Goal: Task Accomplishment & Management: Use online tool/utility

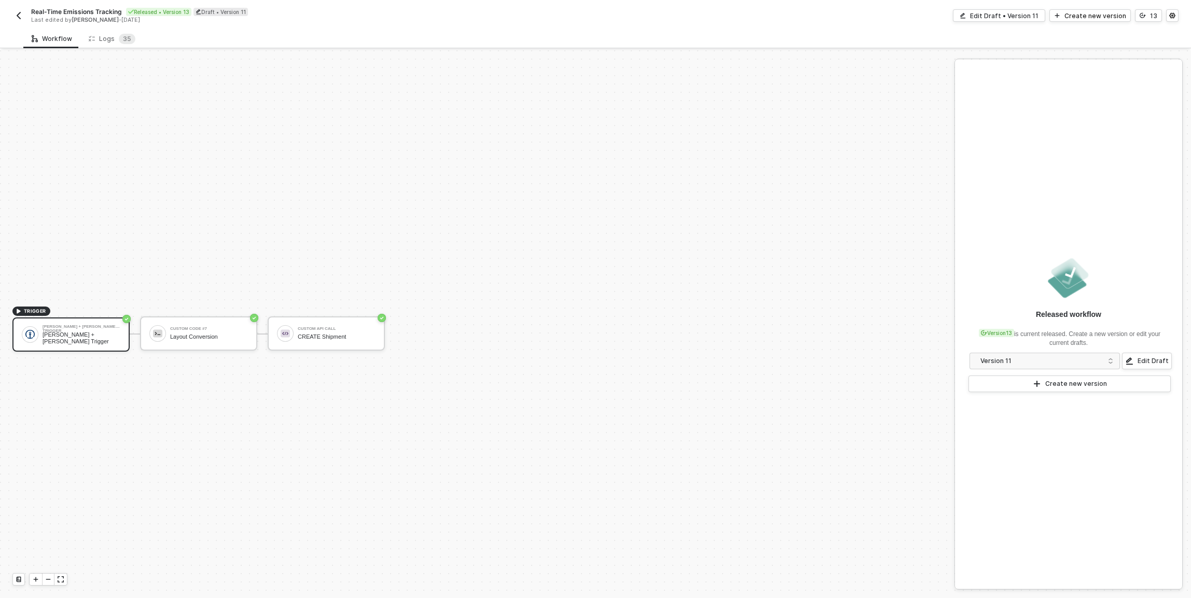
scroll to position [19, 0]
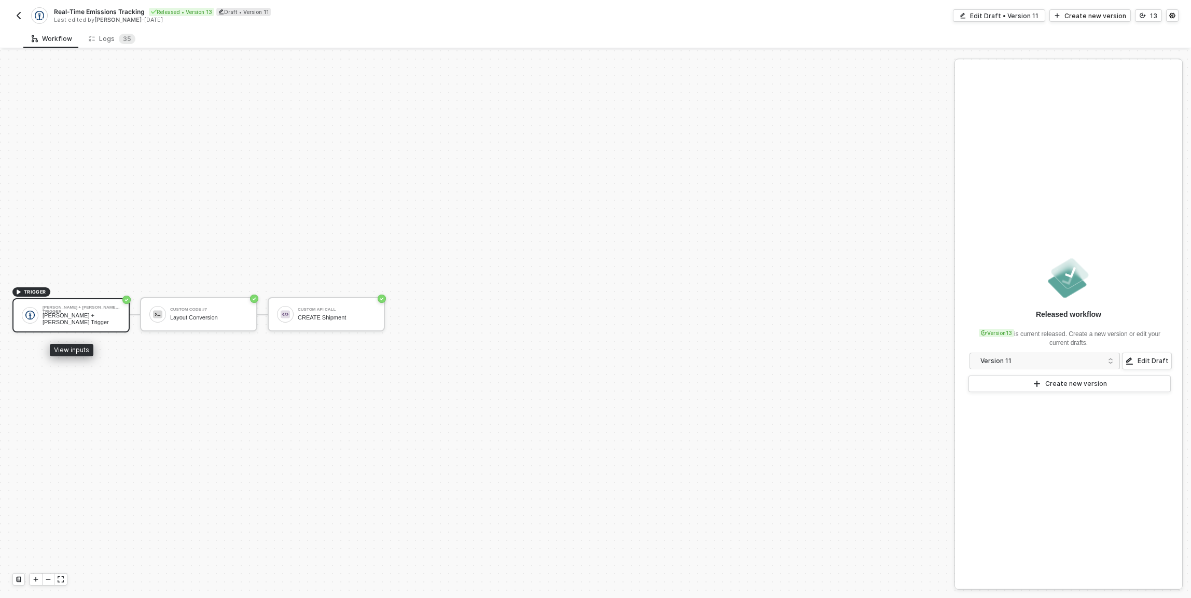
click at [90, 310] on div "Kuehne + Nagel Trigger" at bounding box center [82, 308] width 78 height 4
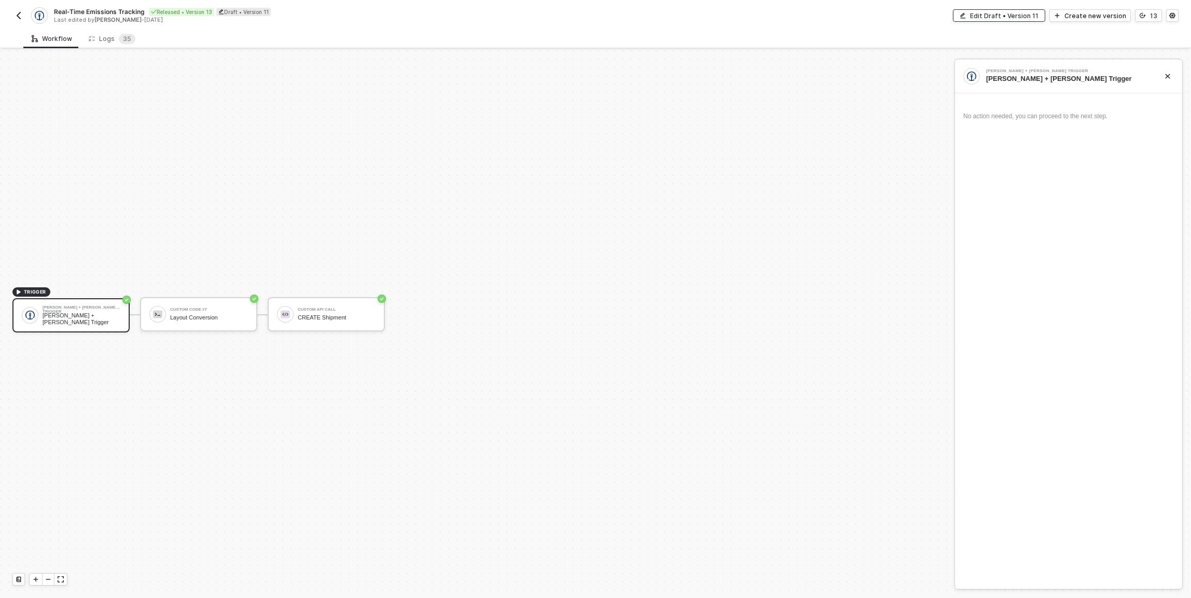
click at [1045, 18] on button "Edit Draft • Version 11" at bounding box center [999, 15] width 92 height 12
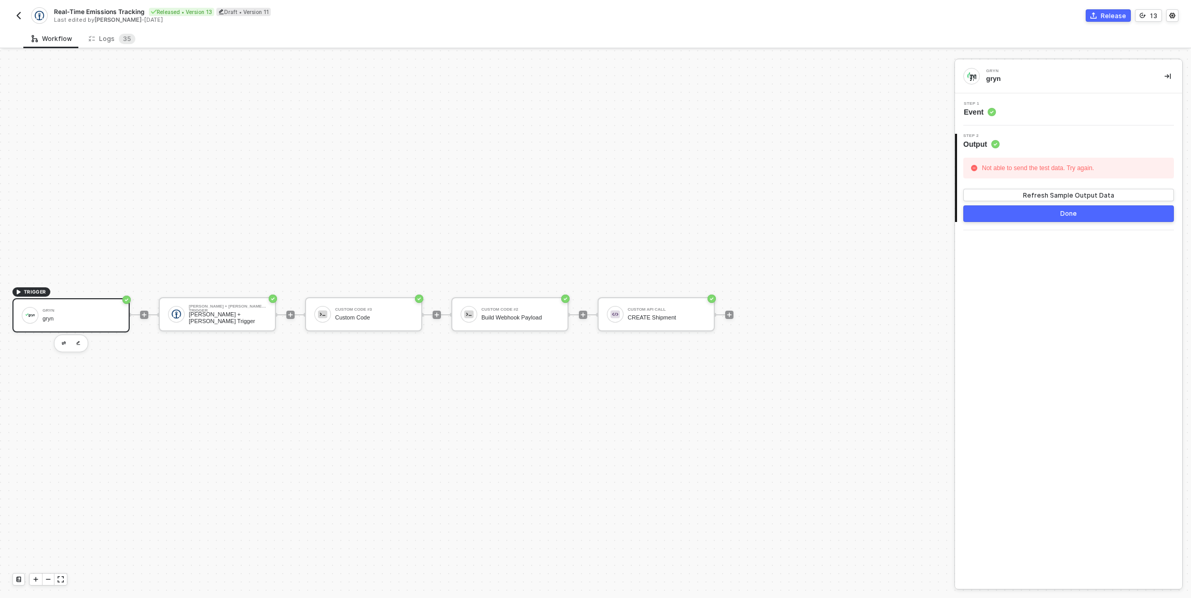
click at [84, 314] on div "gryn gryn" at bounding box center [82, 316] width 78 height 20
click at [72, 317] on div "gryn" at bounding box center [82, 318] width 78 height 7
click at [1155, 17] on div "13" at bounding box center [1153, 15] width 7 height 9
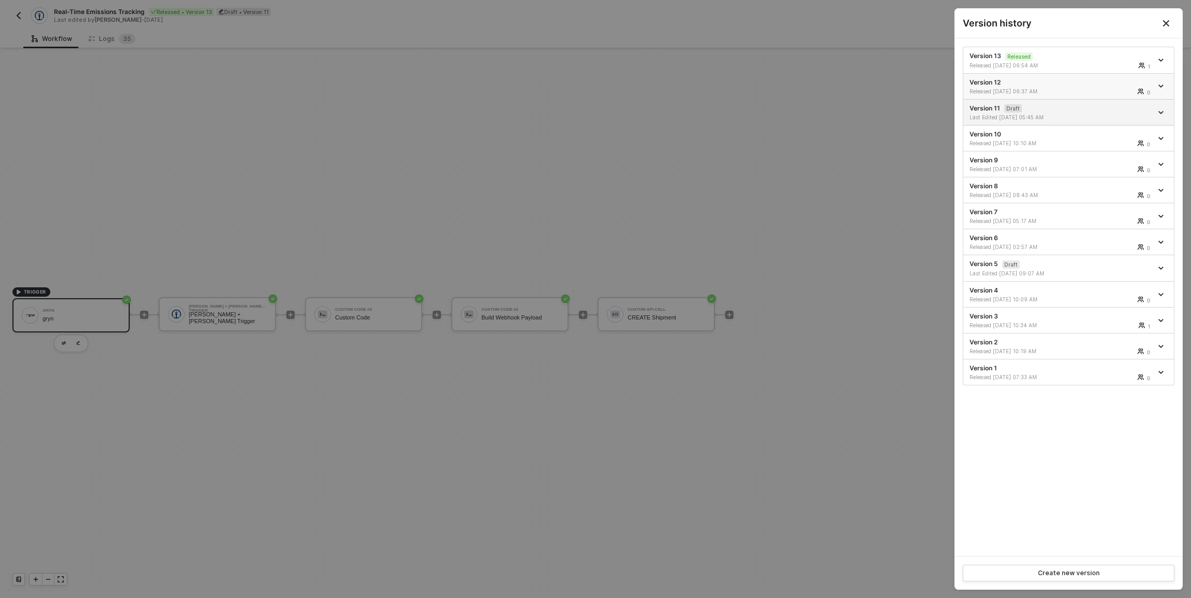
click at [1066, 84] on div "Version 12 Released 08/27/2025 06:37 AM 0" at bounding box center [1060, 86] width 183 height 17
click at [1050, 54] on div "Version 13 Released Released 08/27/2025 06:54 AM 1" at bounding box center [1060, 60] width 183 height 18
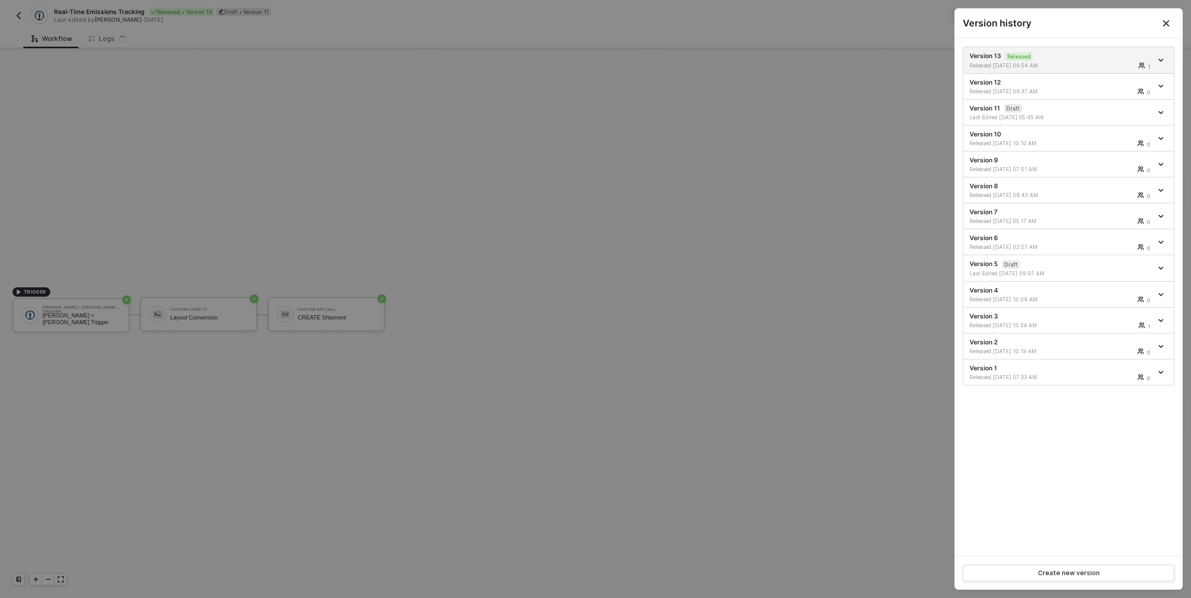
click at [508, 155] on div at bounding box center [595, 299] width 1191 height 598
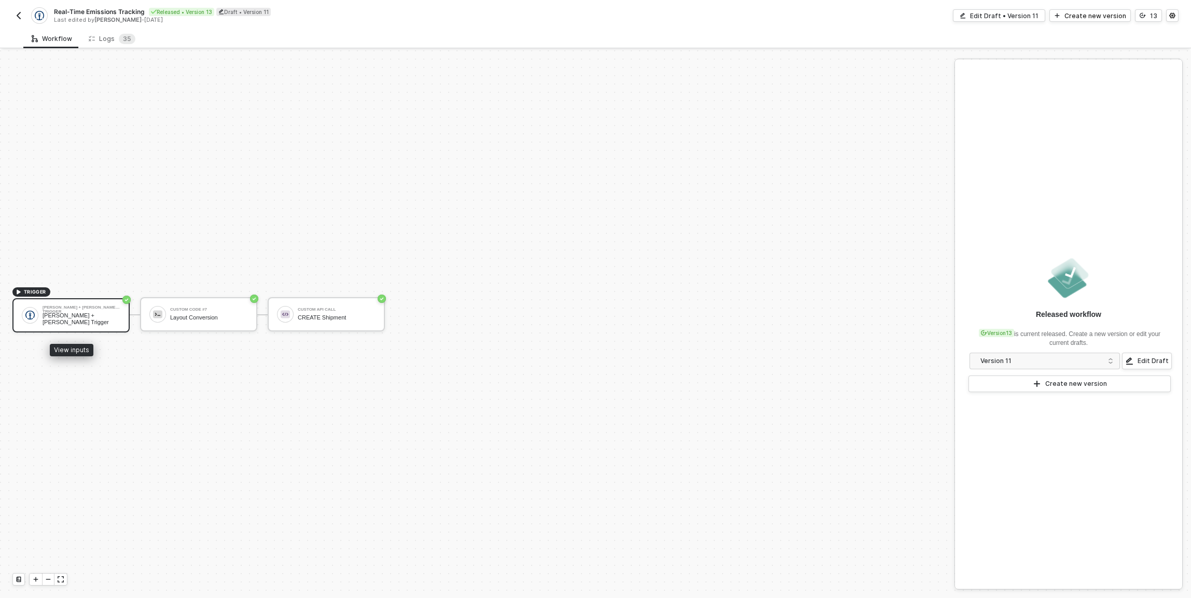
click at [46, 310] on div "Kuehne + Nagel Trigger" at bounding box center [82, 308] width 78 height 4
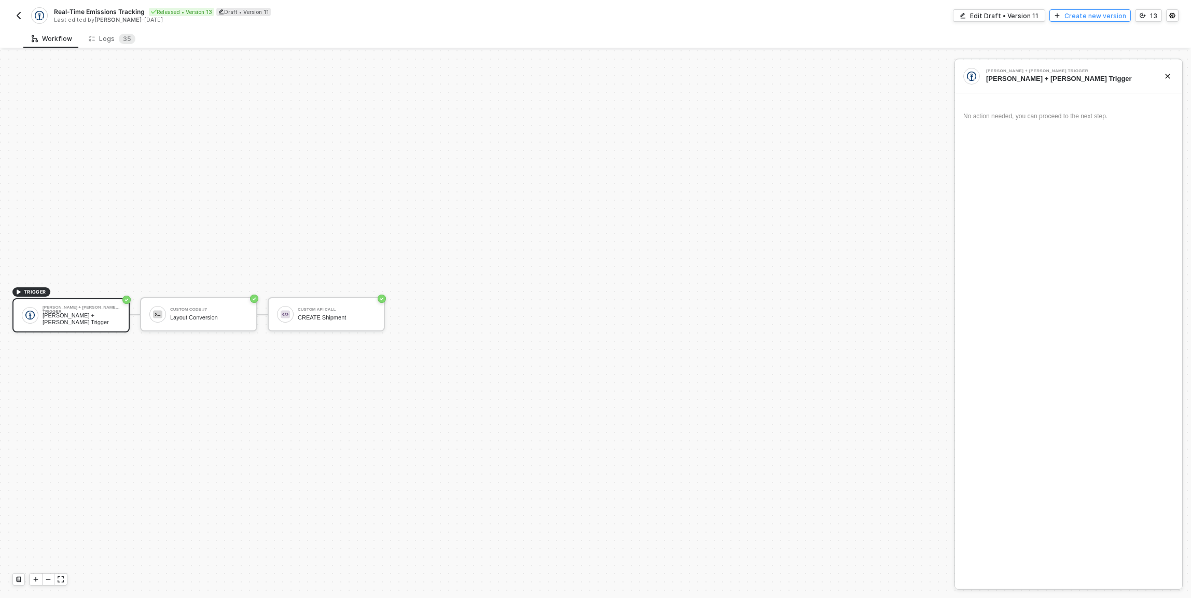
click at [1097, 16] on div "Create new version" at bounding box center [1095, 15] width 62 height 9
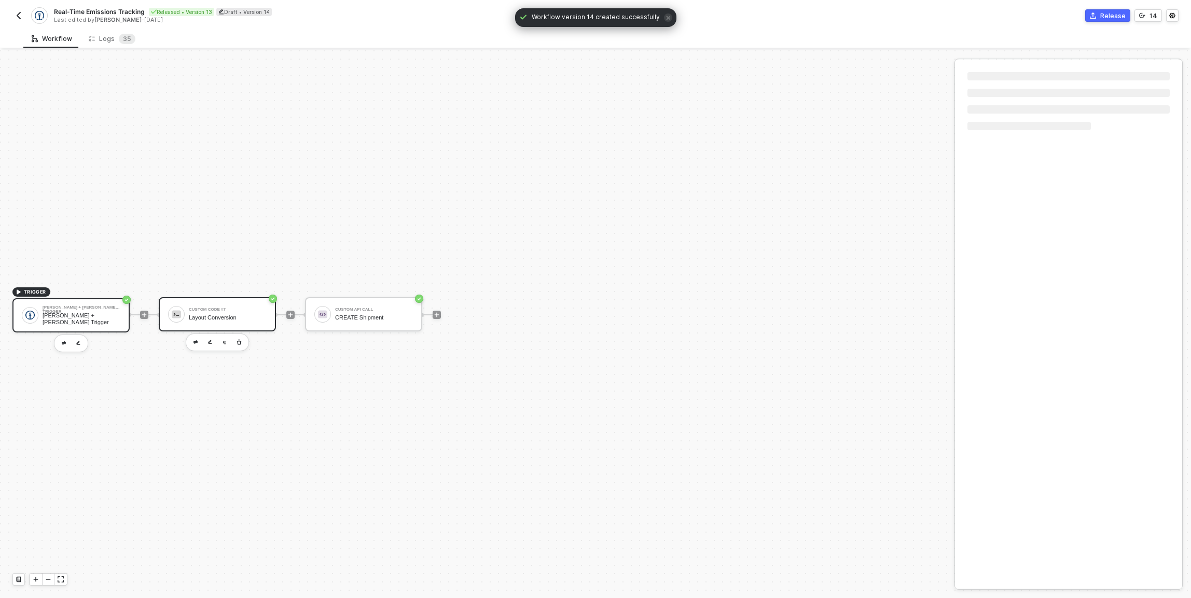
click at [268, 313] on div "Custom Code #7 Layout Conversion" at bounding box center [217, 314] width 117 height 34
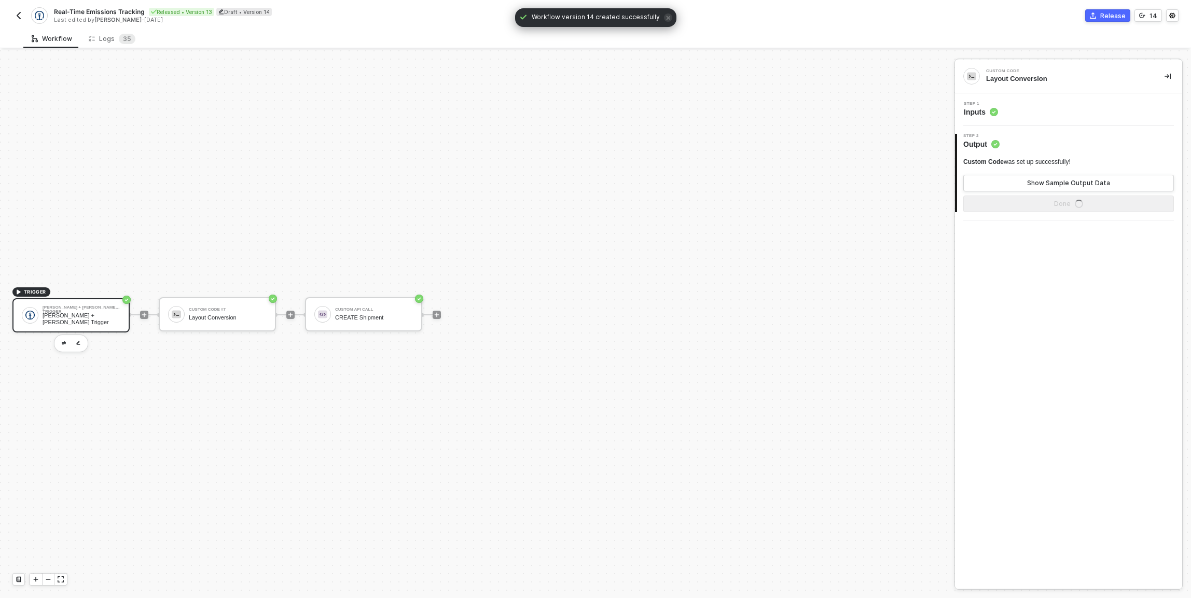
click at [1022, 113] on div "Step 1 Inputs" at bounding box center [1070, 110] width 225 height 16
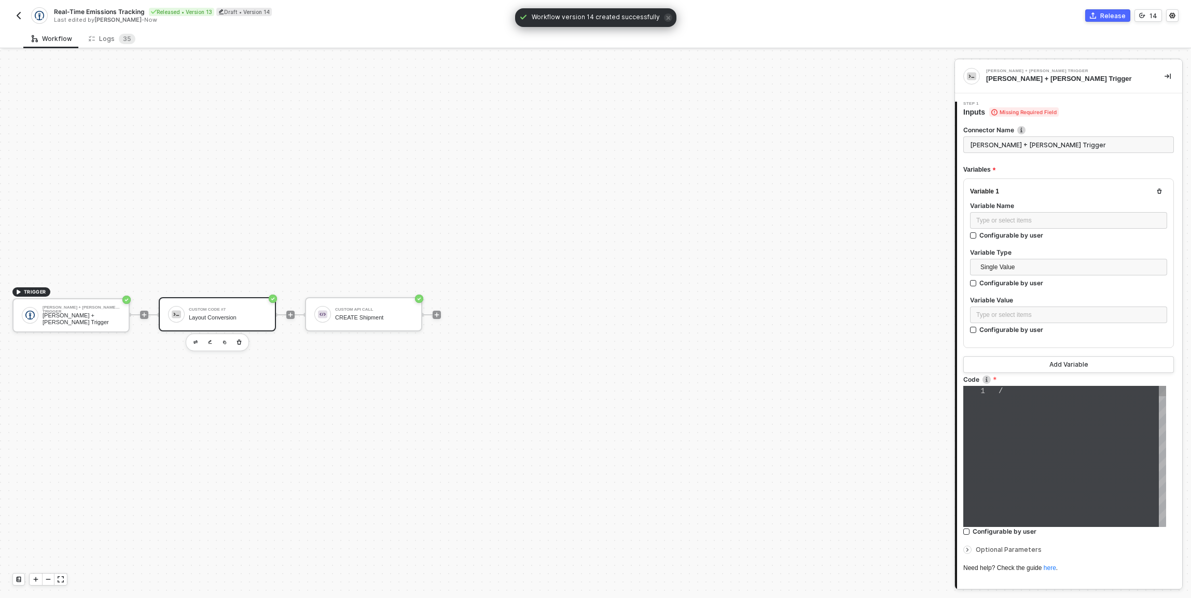
type textarea "/* You can access variables on the inputData object. ex: const myVariable = inp…"
click at [1042, 444] on div at bounding box center [1083, 445] width 168 height 11
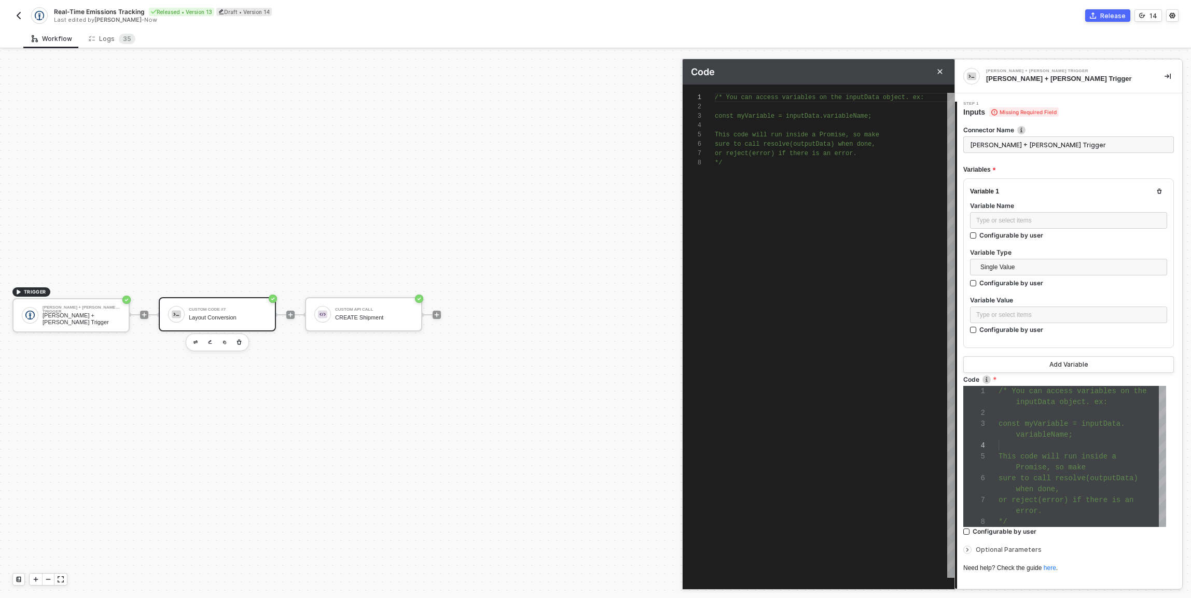
click at [746, 395] on div "/* You can access variables on the inputData objec t. ex: const myVariable = in…" at bounding box center [835, 335] width 240 height 485
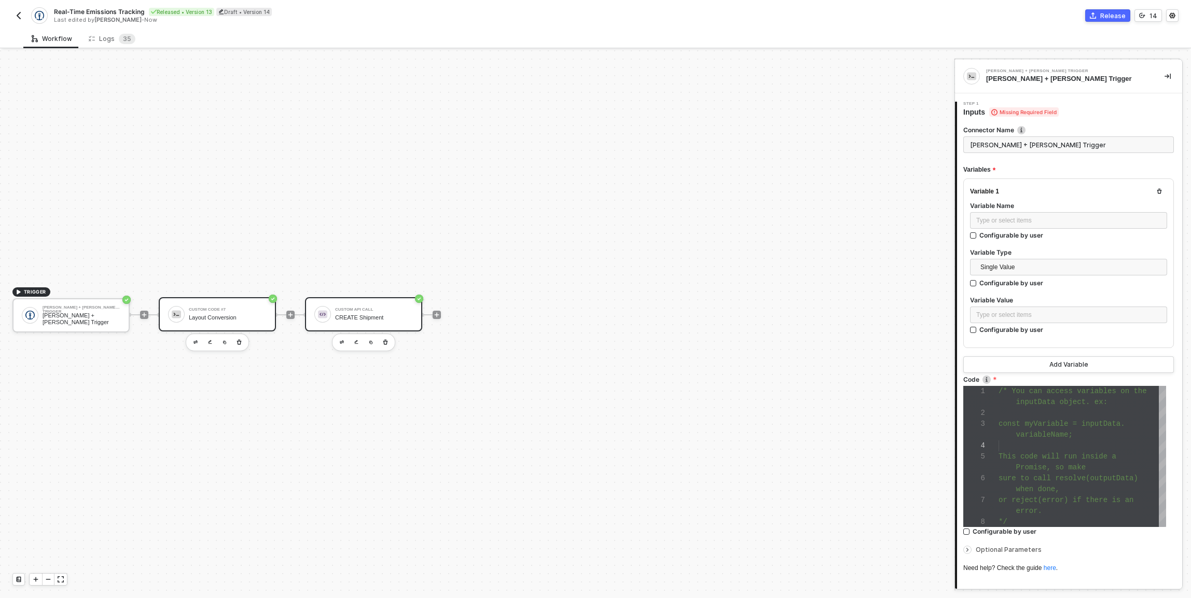
click at [387, 303] on div "Custom API Call CREATE Shipment" at bounding box center [363, 314] width 117 height 34
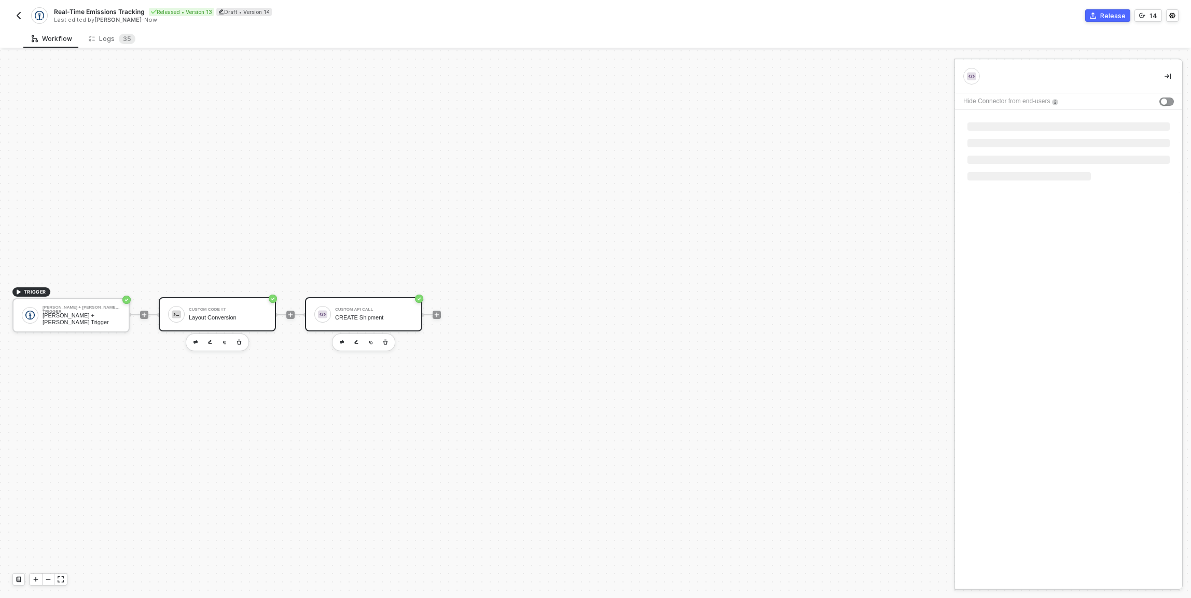
click at [218, 317] on div "Layout Conversion" at bounding box center [228, 317] width 78 height 7
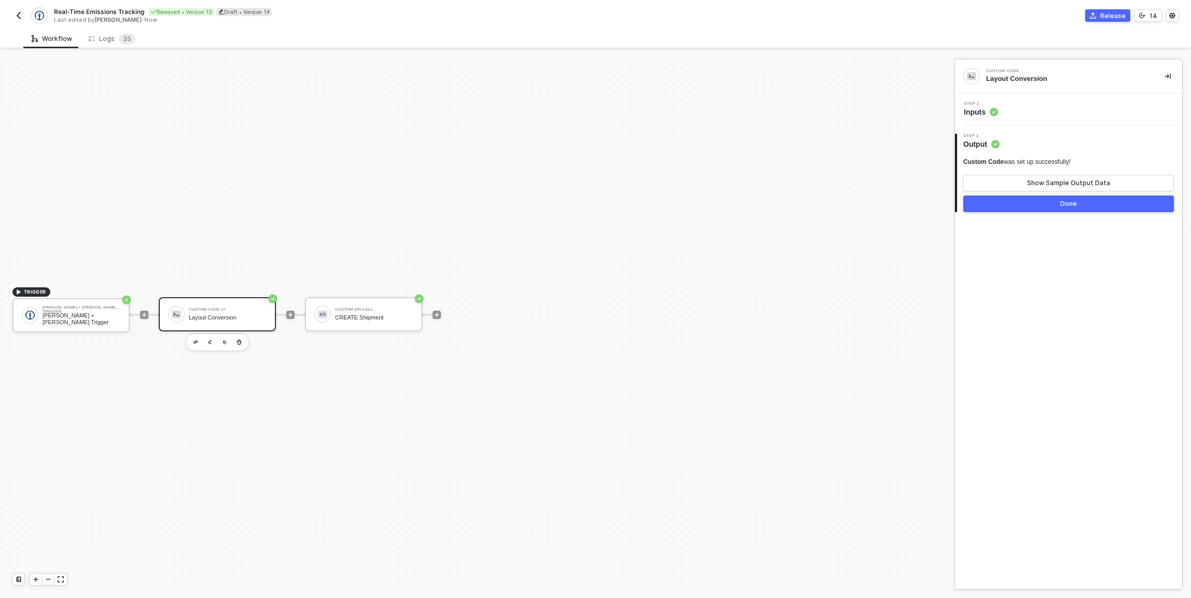
click at [15, 12] on img "button" at bounding box center [19, 15] width 8 height 8
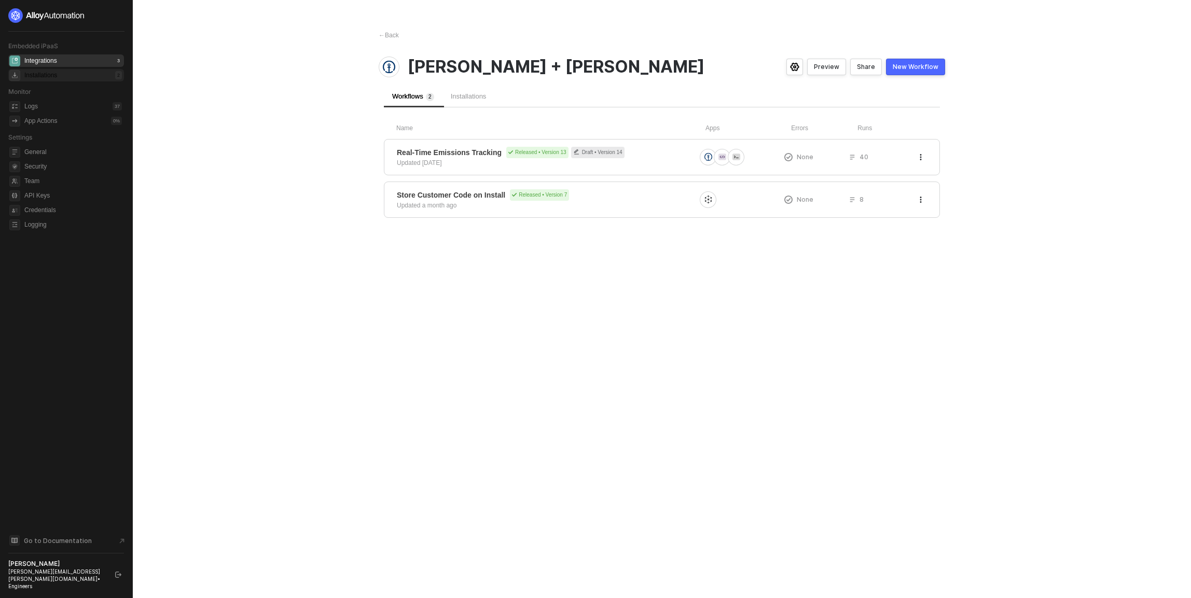
click at [80, 76] on div "Installations 2" at bounding box center [73, 75] width 98 height 12
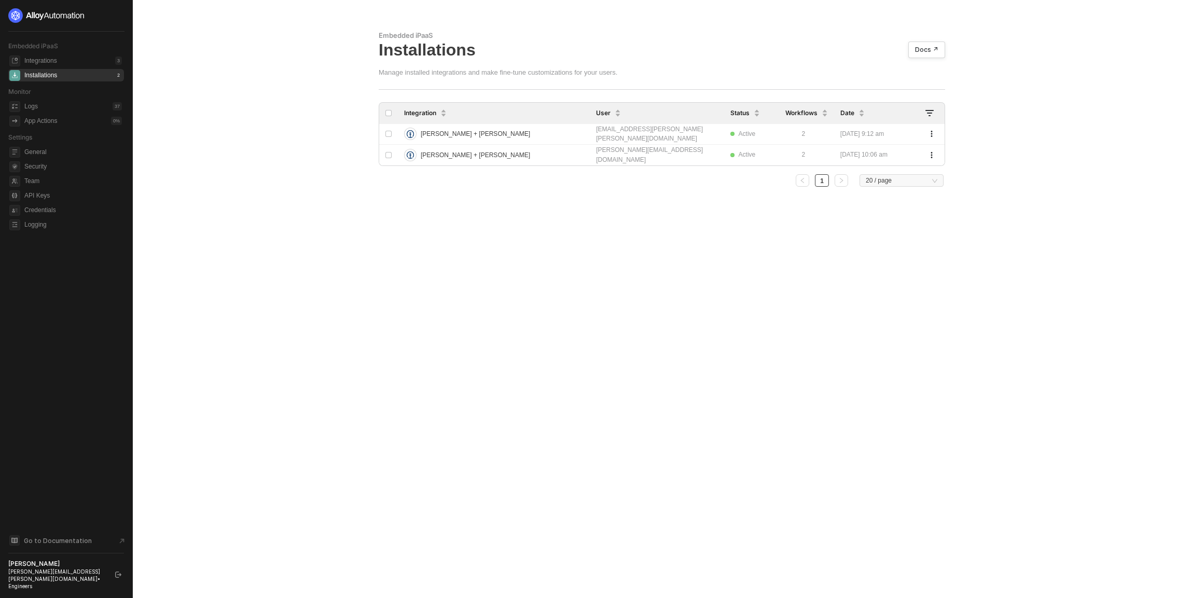
click at [355, 211] on main "Embedded iPaaS Installations Docs ↗ Manage installed integrations and make fine…" at bounding box center [595, 299] width 1191 height 598
drag, startPoint x: 915, startPoint y: 133, endPoint x: 611, endPoint y: 293, distance: 343.4
click at [620, 293] on div "Embedded iPaaS Installations Docs ↗ Manage installed integrations and make fine…" at bounding box center [661, 299] width 591 height 598
drag, startPoint x: 287, startPoint y: 304, endPoint x: 270, endPoint y: 302, distance: 17.2
click at [283, 304] on main "Embedded iPaaS Installations Docs ↗ Manage installed integrations and make fine…" at bounding box center [595, 299] width 1191 height 598
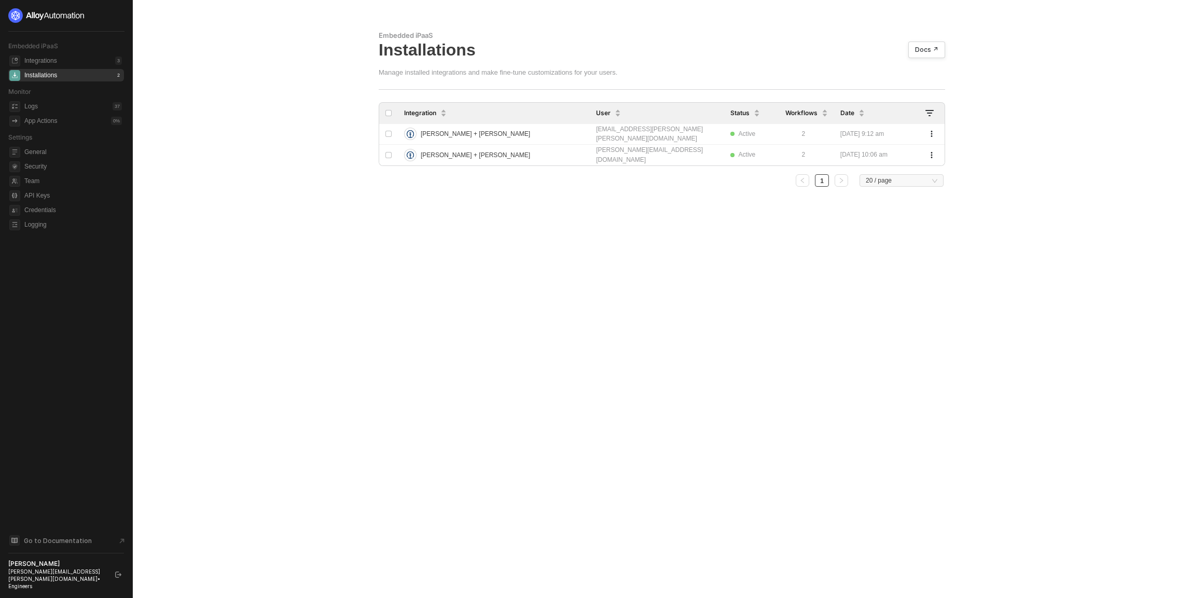
click at [240, 449] on main "Embedded iPaaS Installations Docs ↗ Manage installed integrations and make fine…" at bounding box center [595, 299] width 1191 height 598
click at [204, 157] on main "Embedded iPaaS Installations Docs ↗ Manage installed integrations and make fine…" at bounding box center [595, 299] width 1191 height 598
click at [515, 140] on div "[PERSON_NAME] + [PERSON_NAME]" at bounding box center [487, 134] width 166 height 17
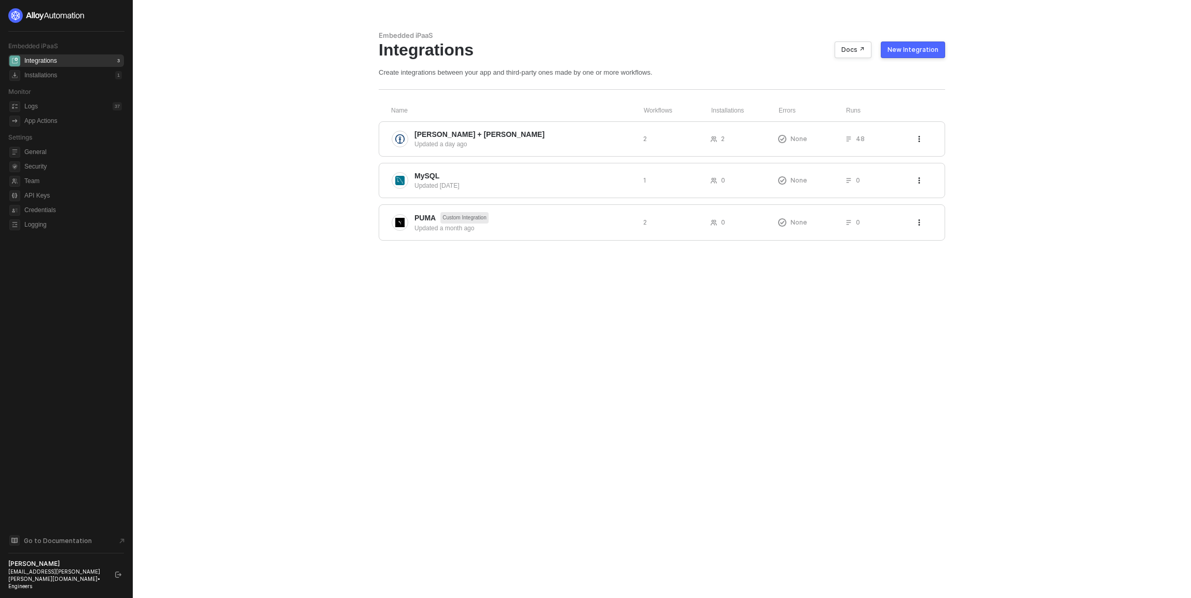
click at [308, 227] on main "Embedded iPaaS Integrations Docs ↗ New Integration Create integrations between …" at bounding box center [595, 299] width 1191 height 598
click at [283, 220] on main "Embedded iPaaS Integrations Docs ↗ New Integration Create integrations between …" at bounding box center [595, 299] width 1191 height 598
click at [230, 187] on main "Embedded iPaaS Integrations Docs ↗ New Integration Create integrations between …" at bounding box center [595, 299] width 1191 height 598
click at [185, 143] on main "Embedded iPaaS Integrations Docs ↗ New Integration Create integrations between …" at bounding box center [595, 299] width 1191 height 598
click at [197, 138] on main "Embedded iPaaS Integrations Docs ↗ New Integration Create integrations between …" at bounding box center [595, 299] width 1191 height 598
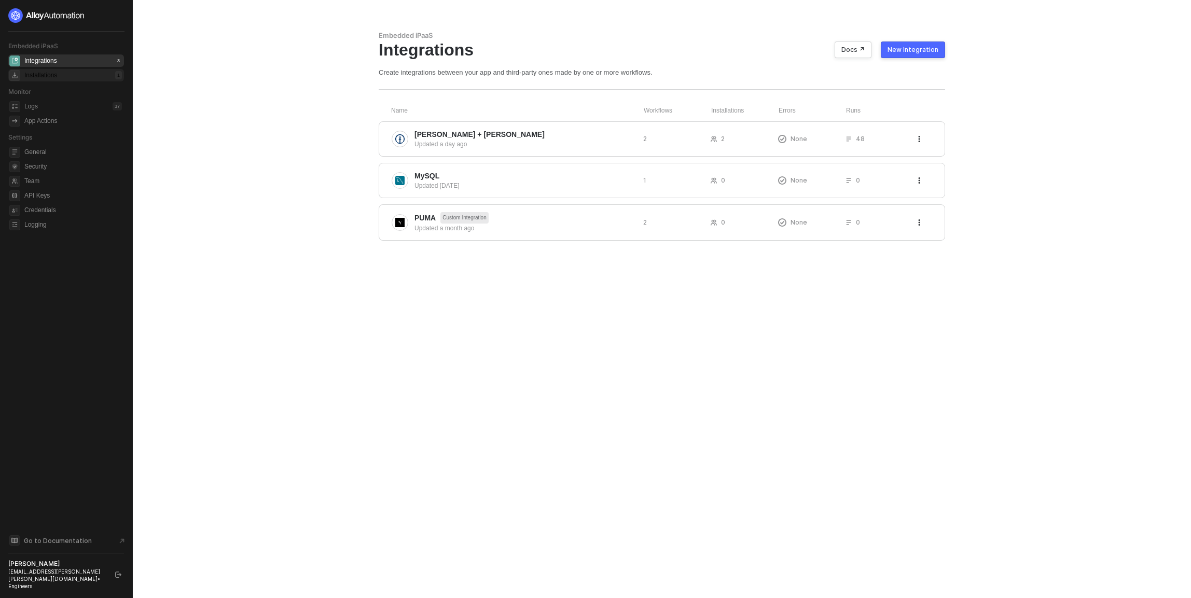
click at [60, 74] on div "Installations 1" at bounding box center [73, 75] width 98 height 12
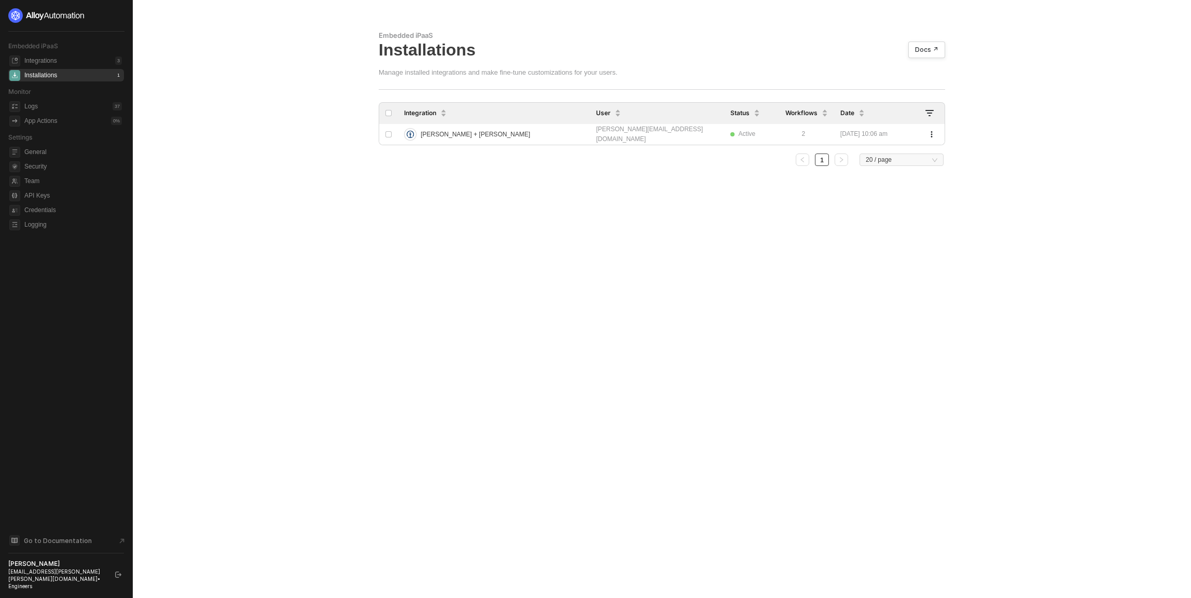
click at [270, 116] on main "Embedded iPaaS Installations Docs ↗ Manage installed integrations and make fine…" at bounding box center [595, 299] width 1191 height 598
click at [57, 58] on div "Integrations" at bounding box center [40, 61] width 33 height 9
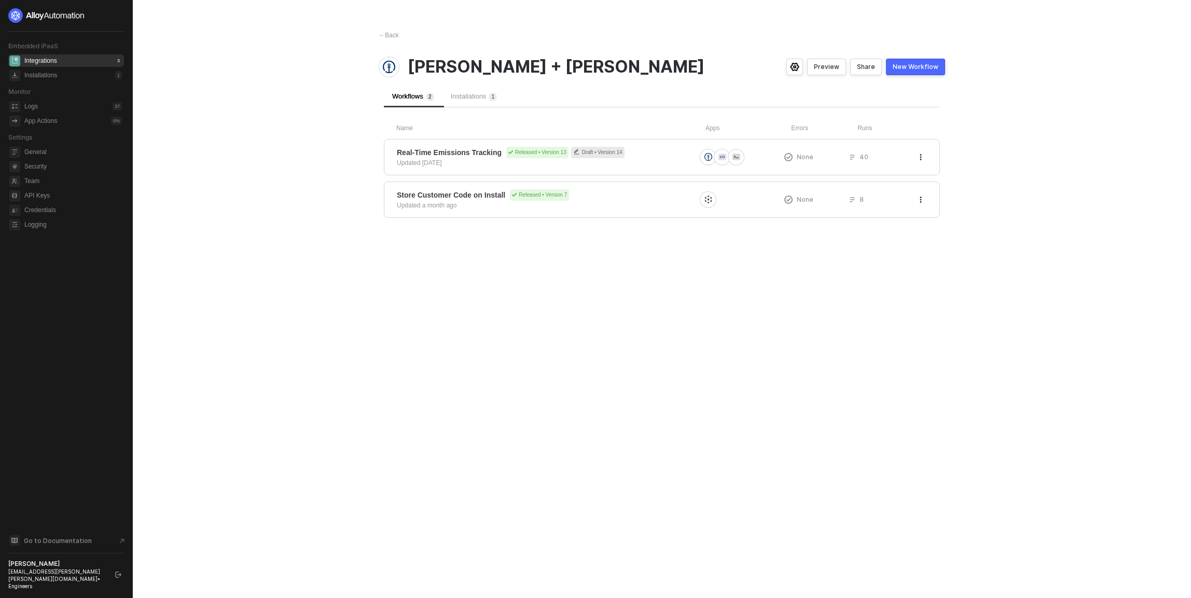
click at [872, 63] on div "Share" at bounding box center [866, 67] width 18 height 8
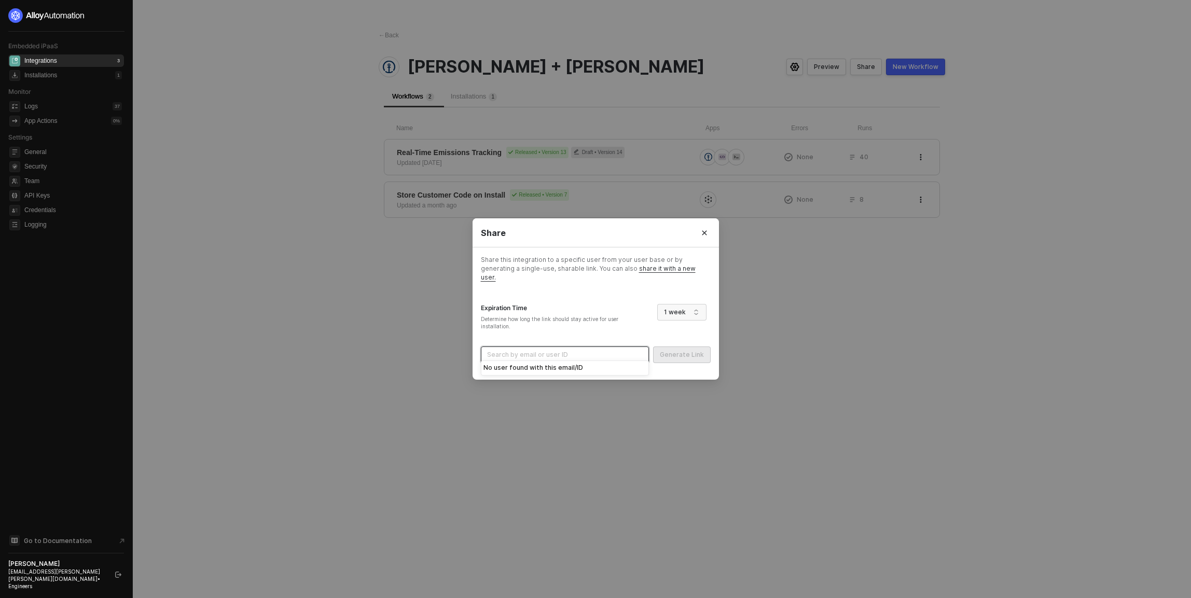
click at [606, 352] on input "search" at bounding box center [565, 355] width 156 height 16
type input "[PERSON_NAME][EMAIL_ADDRESS][DOMAIN_NAME]"
click at [712, 355] on div "Share this integration to a specific user from your user base or by generating …" at bounding box center [596, 313] width 246 height 132
click at [711, 354] on div "Share this integration to a specific user from your user base or by generating …" at bounding box center [596, 313] width 246 height 132
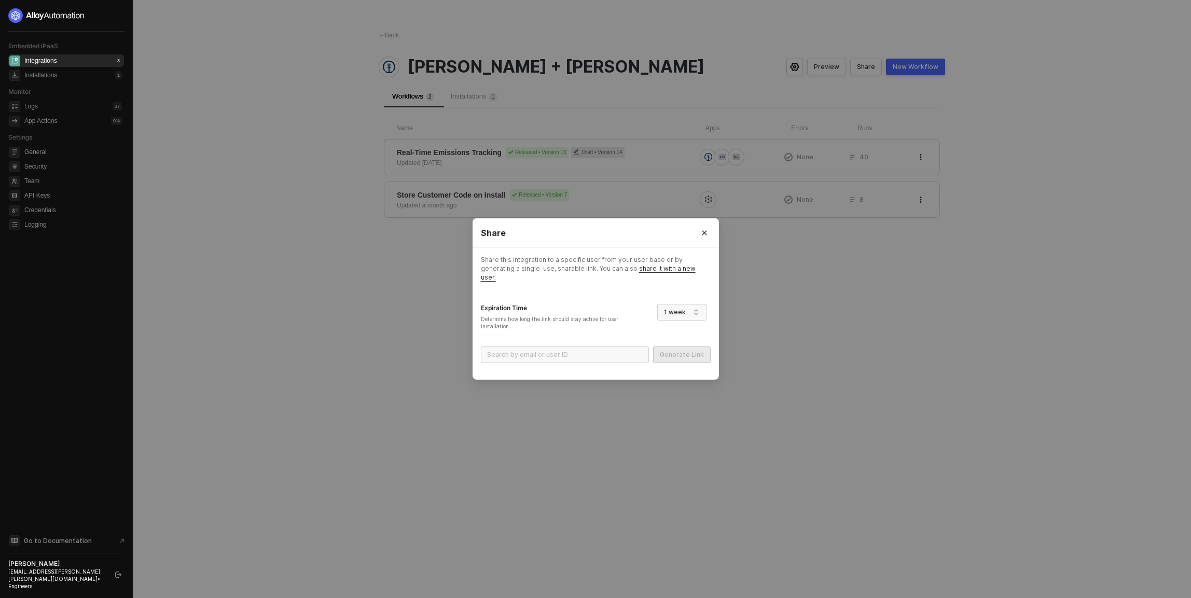
click at [307, 359] on div "Share Share this integration to a specific user from your user base or by gener…" at bounding box center [595, 299] width 1191 height 598
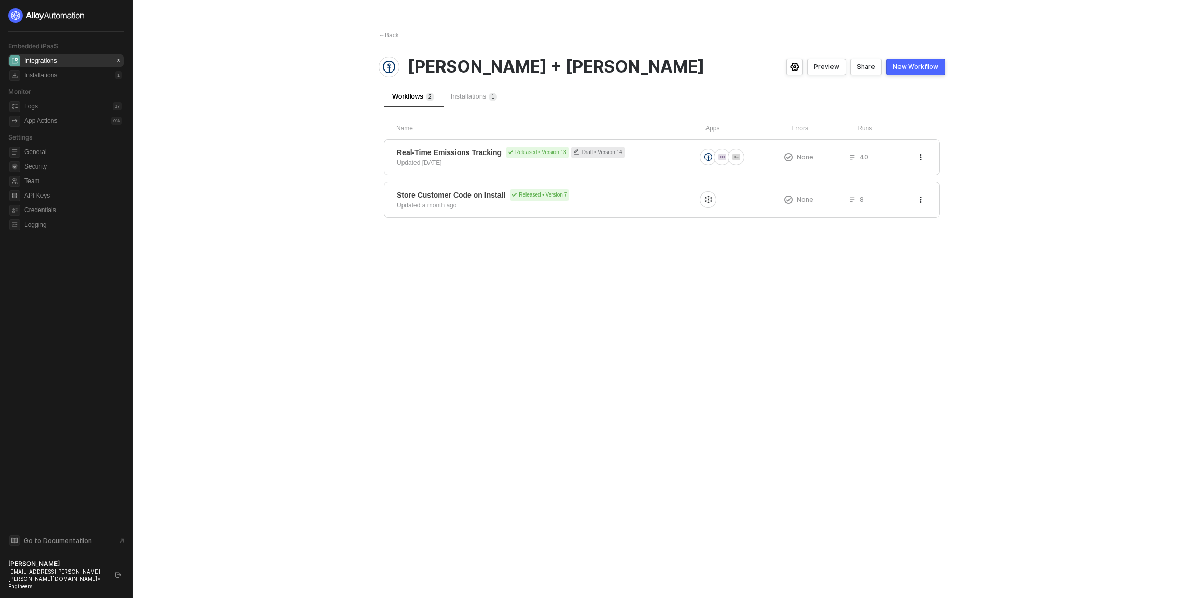
click at [114, 580] on button "button" at bounding box center [118, 575] width 12 height 12
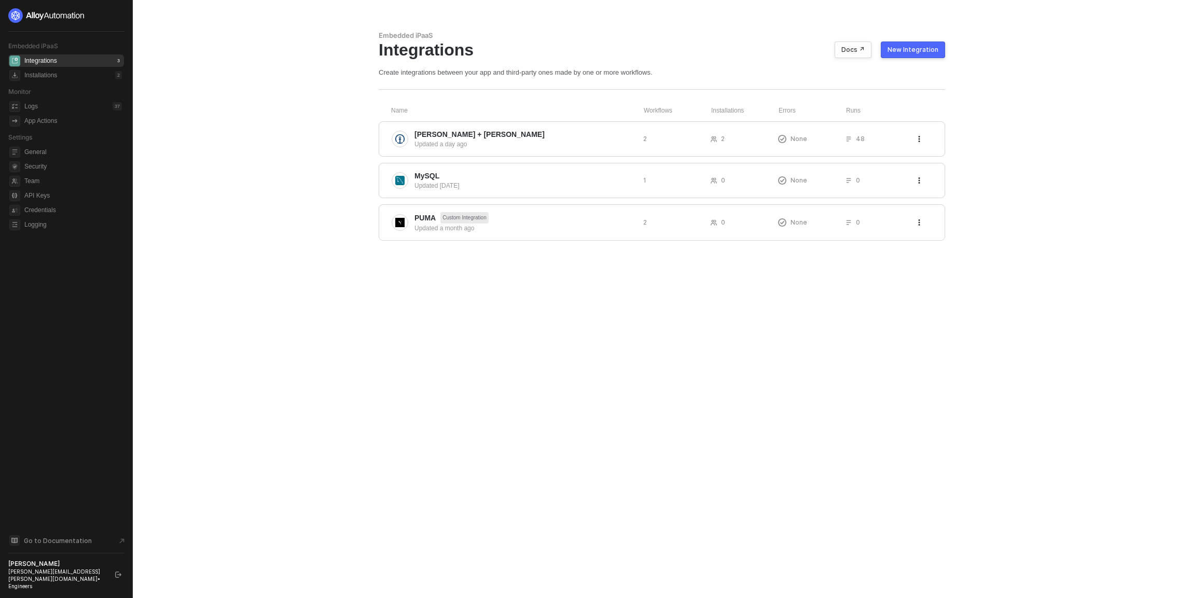
click at [206, 235] on main "Embedded iPaaS Integrations Docs ↗ New Integration Create integrations between …" at bounding box center [595, 299] width 1191 height 598
click at [597, 135] on span "[PERSON_NAME] + [PERSON_NAME]" at bounding box center [524, 134] width 220 height 10
click at [486, 133] on span "[PERSON_NAME] + [PERSON_NAME]" at bounding box center [524, 134] width 220 height 10
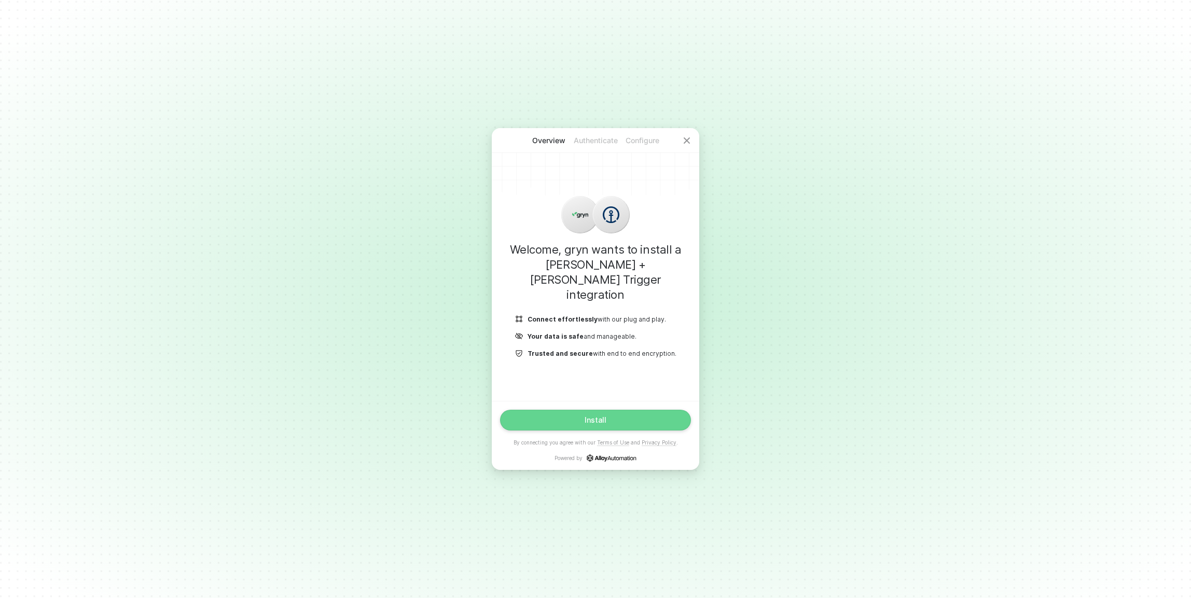
click at [626, 412] on button "Install" at bounding box center [595, 420] width 191 height 21
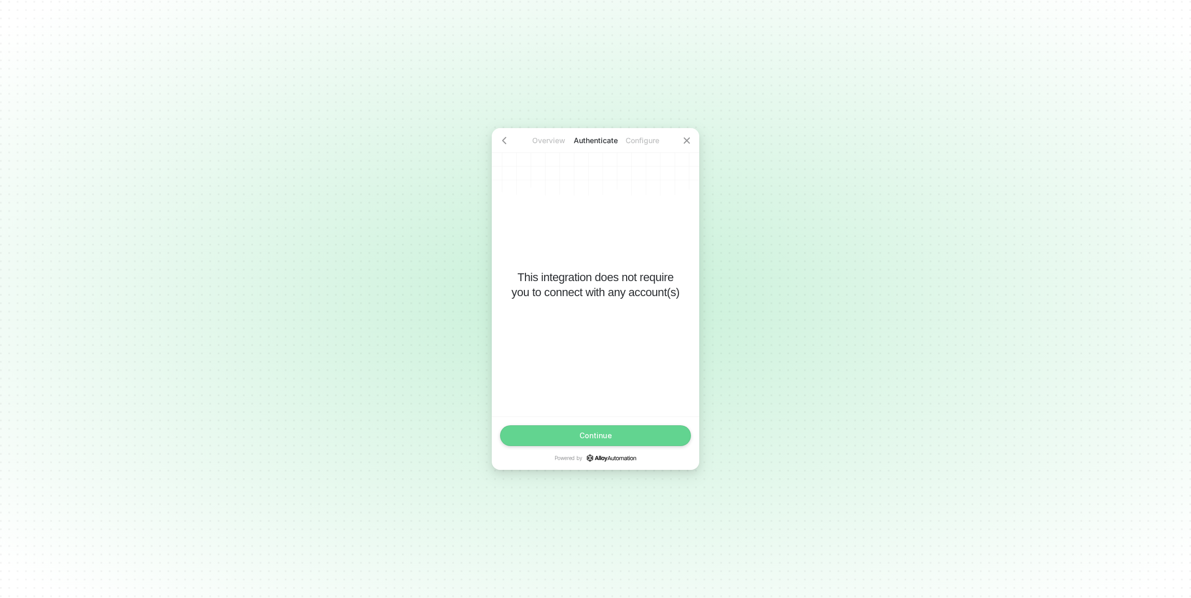
click at [583, 430] on button "Continue" at bounding box center [595, 435] width 191 height 21
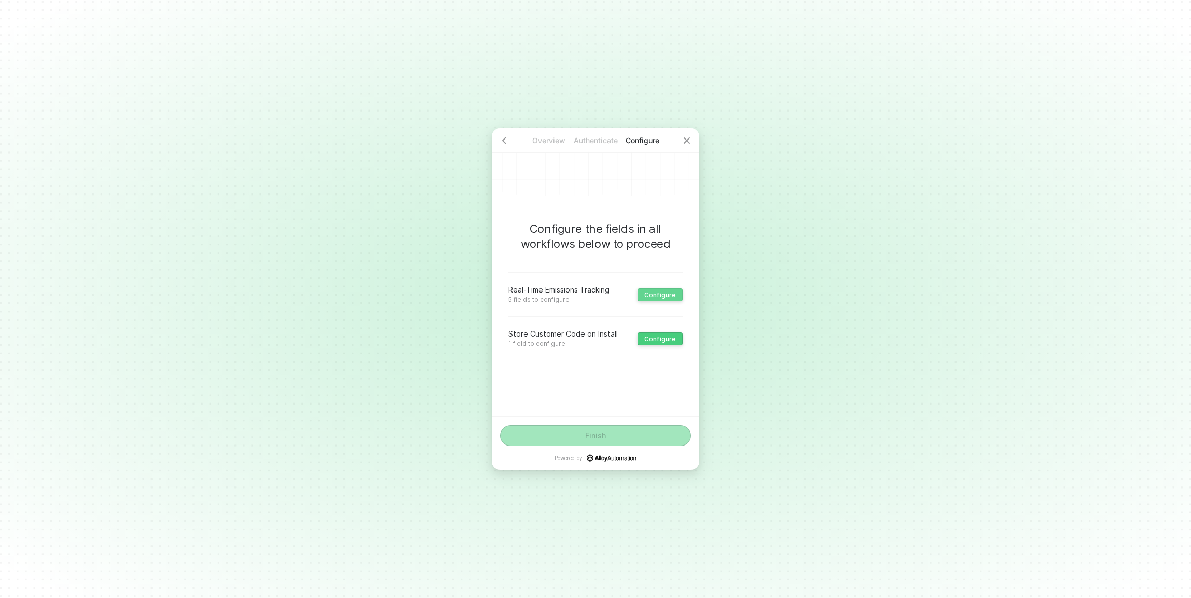
click at [657, 299] on button "Configure" at bounding box center [660, 294] width 45 height 13
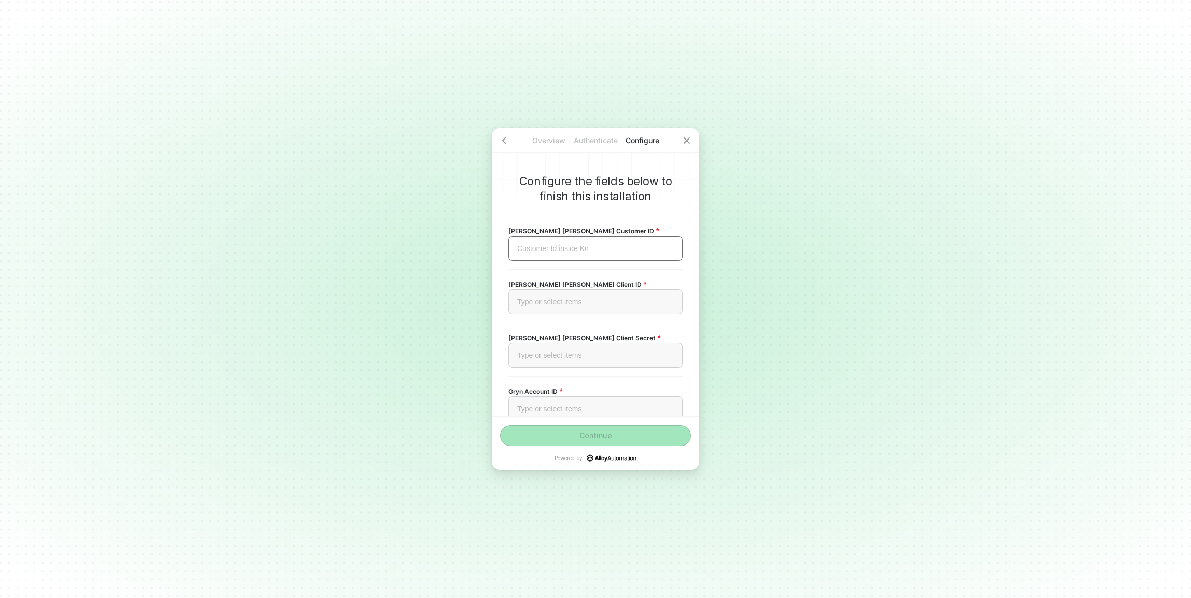
click at [577, 251] on div "Customer Id inside Kn ﻿" at bounding box center [595, 248] width 157 height 9
click at [675, 205] on div "Kuhne Nagel Customer ID Customer Id inside Kn ﻿ Etd 2023-12-22T08:00:00Z Self h…" at bounding box center [595, 343] width 174 height 279
click at [584, 264] on div "Kuhne Nagel Customer ID Customer Id inside Kn ﻿" at bounding box center [595, 242] width 174 height 53
click at [581, 256] on div "Customer Id inside Kn ﻿" at bounding box center [595, 248] width 174 height 25
click at [617, 233] on div "Kuhne Nagel Customer ID Customer Id inside Kn ﻿ Etd 2023-12-22T08:00:00Z Self h…" at bounding box center [595, 243] width 174 height 36
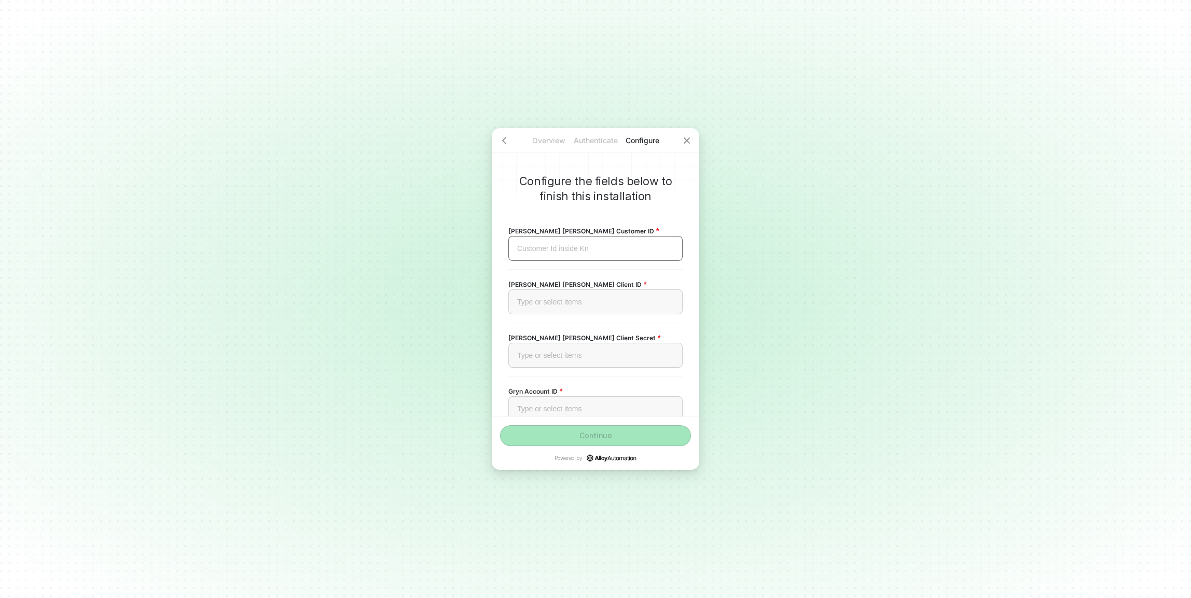
click at [615, 243] on div "Customer Id inside Kn ﻿" at bounding box center [595, 248] width 174 height 25
click at [684, 183] on div "Configure the fields below to finish this installation Kuhne Nagel Customer ID …" at bounding box center [595, 272] width 207 height 288
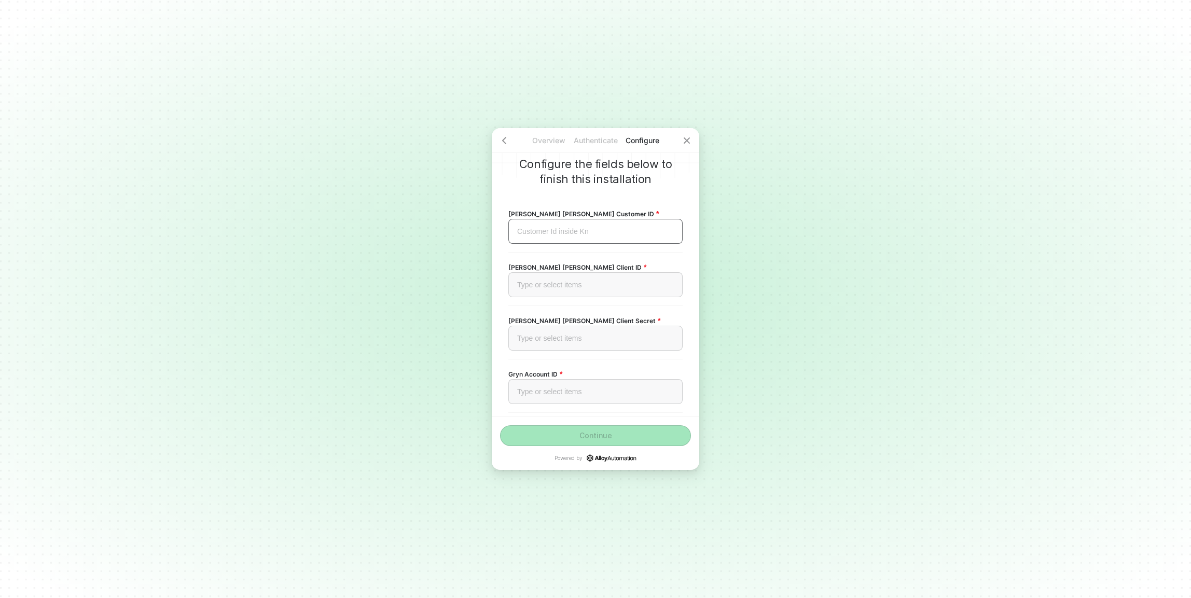
click at [538, 243] on div "Customer Id inside Kn ﻿" at bounding box center [595, 231] width 174 height 25
click at [307, 267] on div "Overview Authenticate Configure Configure the fields below to finish this insta…" at bounding box center [595, 299] width 1191 height 598
click at [596, 282] on div "Type or select items ﻿" at bounding box center [595, 285] width 157 height 9
click at [408, 115] on div "Overview Authenticate Configure Configure the fields below to finish this insta…" at bounding box center [595, 299] width 1191 height 598
click at [525, 336] on div "Type or select items ﻿" at bounding box center [595, 338] width 157 height 9
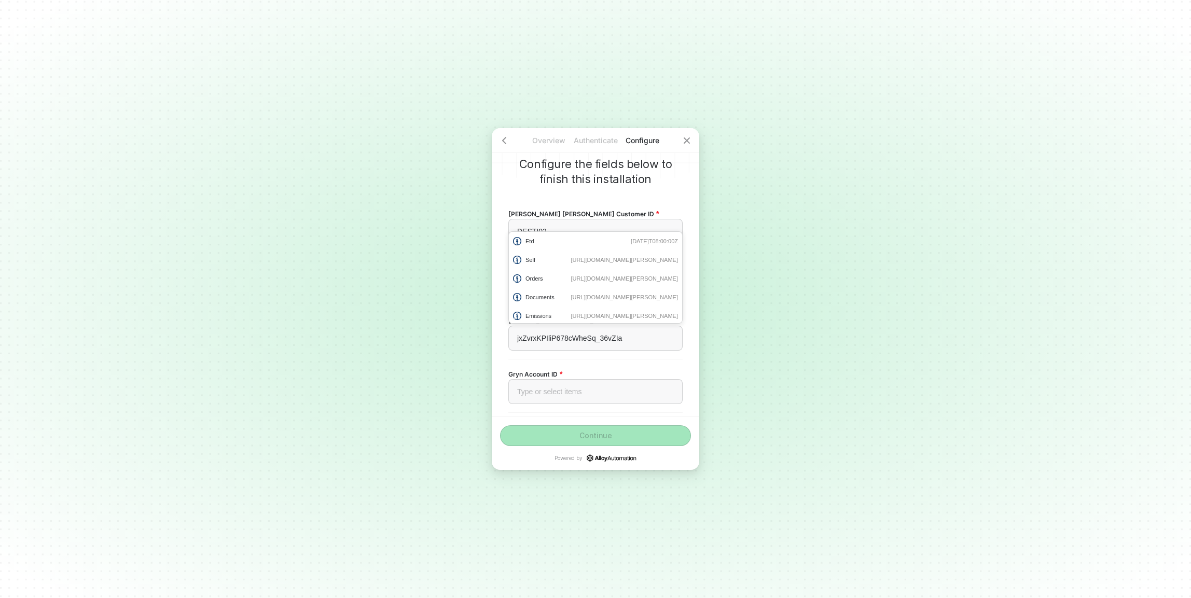
click at [337, 380] on div "Overview Authenticate Configure Configure the fields below to finish this insta…" at bounding box center [595, 299] width 1191 height 598
click at [588, 394] on div "Type or select items ﻿" at bounding box center [595, 391] width 174 height 25
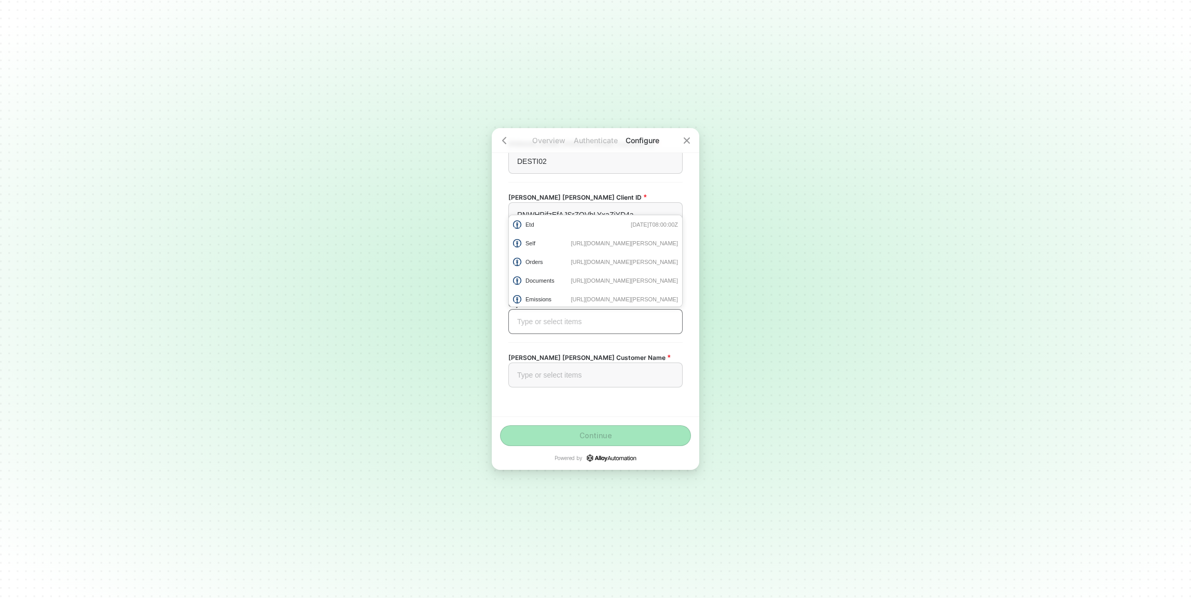
click at [522, 325] on div "Type or select items ﻿" at bounding box center [595, 321] width 157 height 9
click at [538, 369] on div "Type or select items ﻿" at bounding box center [595, 375] width 174 height 25
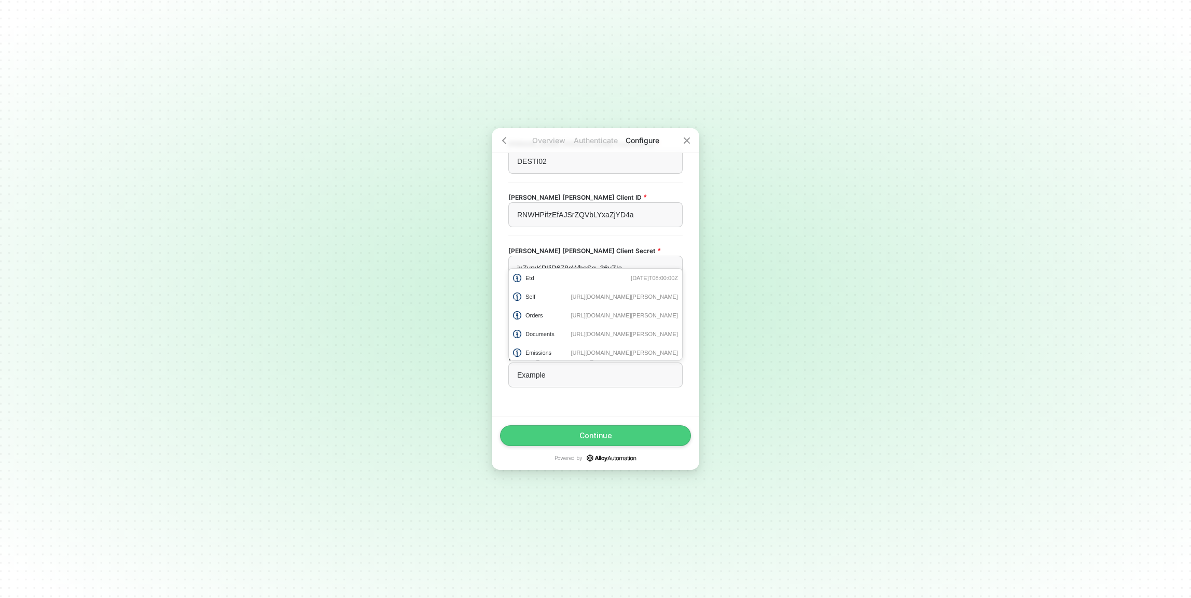
click at [553, 415] on div "Configure the fields below to finish this installation Kuhne Nagel Customer ID …" at bounding box center [595, 272] width 207 height 288
click at [572, 435] on button "Continue" at bounding box center [595, 435] width 191 height 21
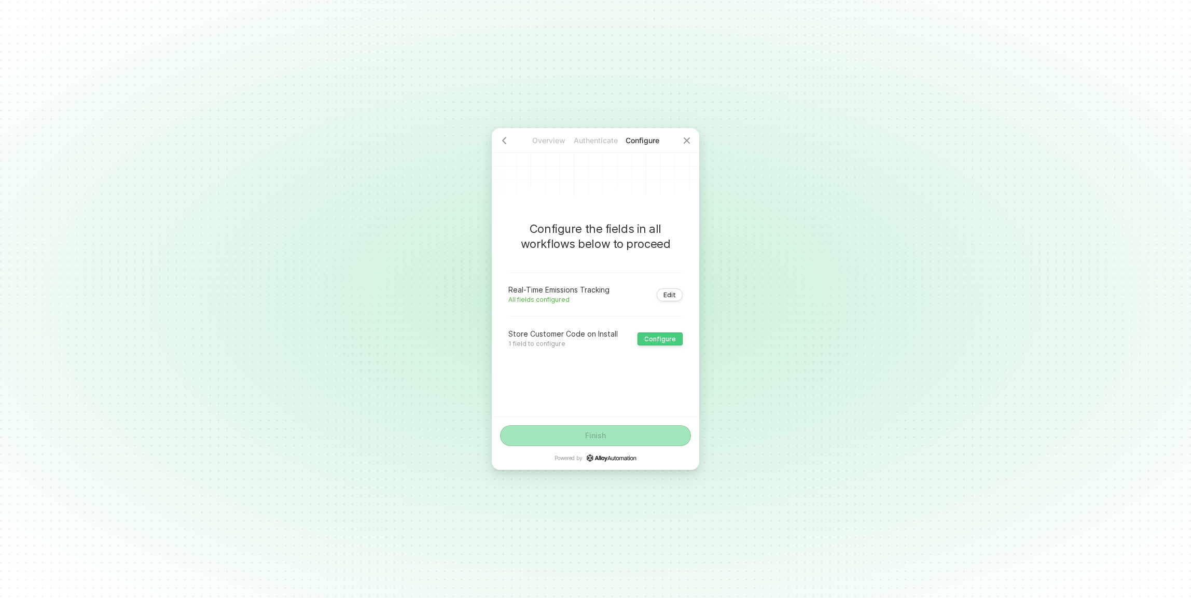
click at [650, 341] on div "Configure" at bounding box center [660, 339] width 32 height 8
click at [531, 301] on div "Example: AMSHP38 ﻿" at bounding box center [595, 296] width 157 height 9
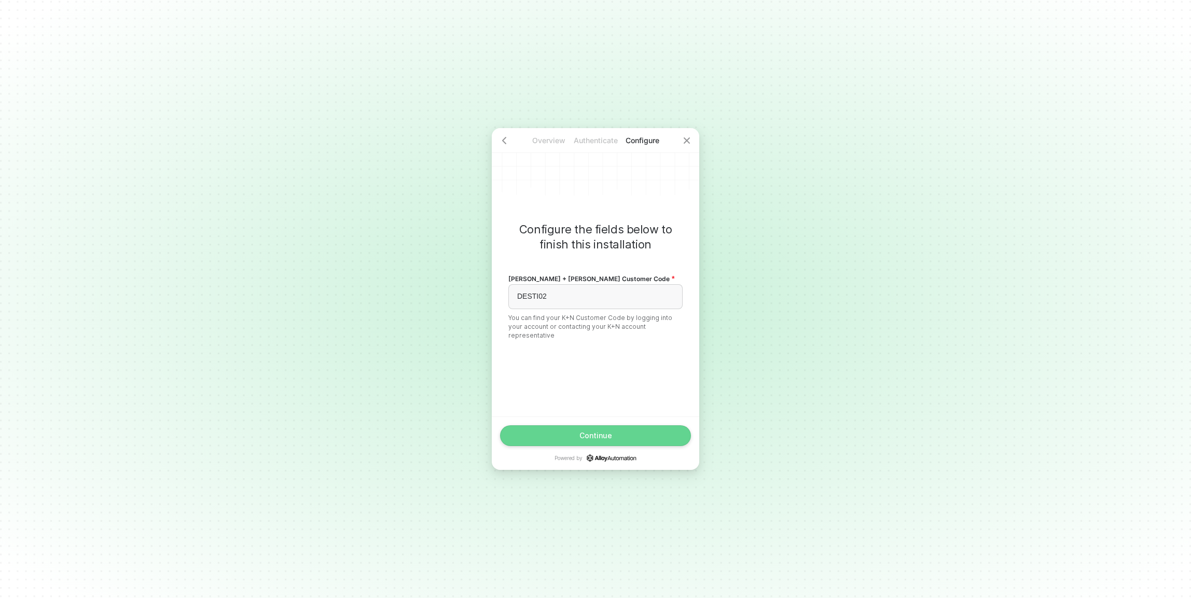
click at [633, 438] on button "Continue" at bounding box center [595, 435] width 191 height 21
click at [594, 438] on div "Finish" at bounding box center [595, 436] width 21 height 8
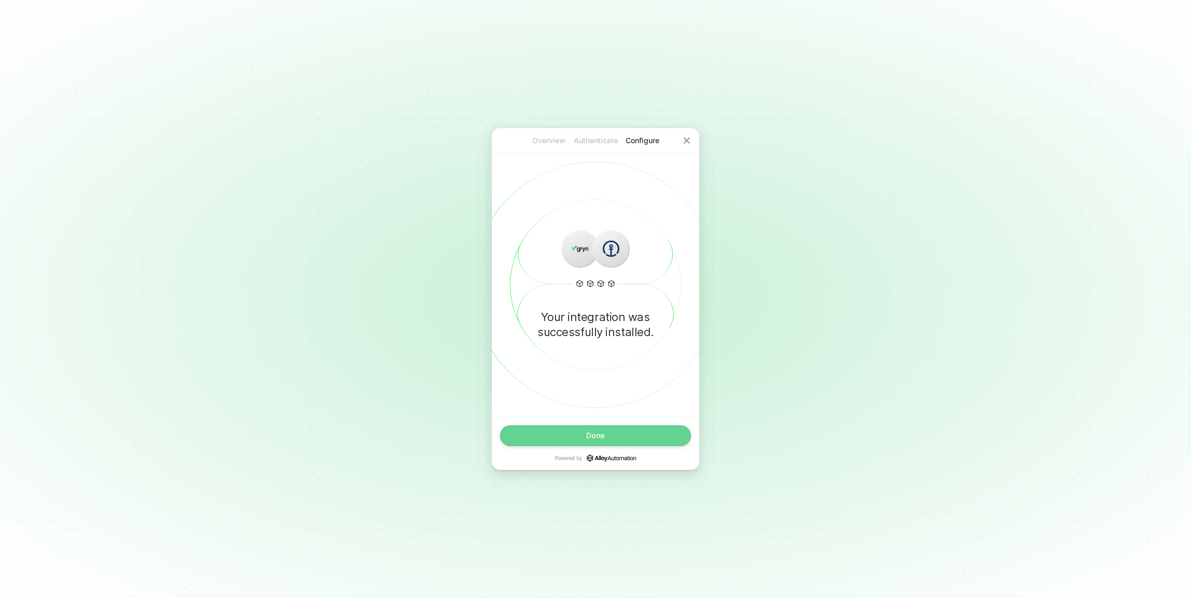
click at [591, 433] on div "Done" at bounding box center [595, 436] width 19 height 8
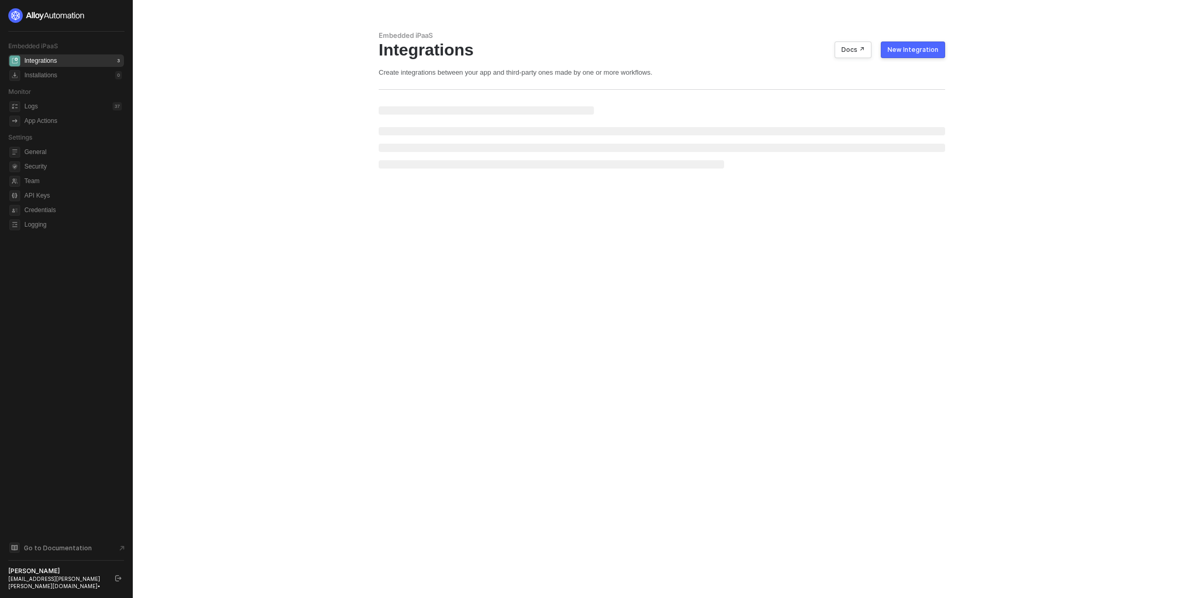
click at [278, 267] on main "Embedded iPaaS Integrations Docs ↗ New Integration Create integrations between …" at bounding box center [595, 299] width 1191 height 598
click at [74, 74] on div "Installations 0" at bounding box center [73, 75] width 98 height 12
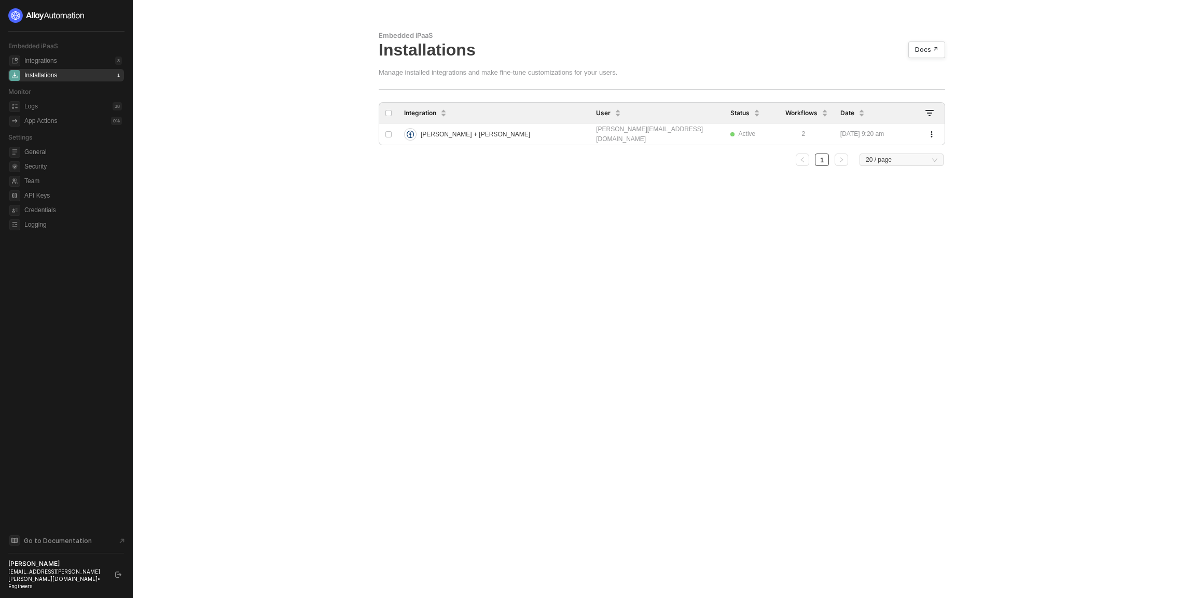
drag, startPoint x: 915, startPoint y: 136, endPoint x: 266, endPoint y: 134, distance: 649.4
click at [266, 134] on main "Embedded iPaaS Installations Docs ↗ Manage installed integrations and make fine…" at bounding box center [595, 299] width 1191 height 598
click at [275, 137] on main "Embedded iPaaS Installations Docs ↗ Manage installed integrations and make fine…" at bounding box center [595, 299] width 1191 height 598
click at [273, 134] on main "Embedded iPaaS Installations Docs ↗ Manage installed integrations and make fine…" at bounding box center [595, 299] width 1191 height 598
drag, startPoint x: 909, startPoint y: 136, endPoint x: 838, endPoint y: 136, distance: 70.5
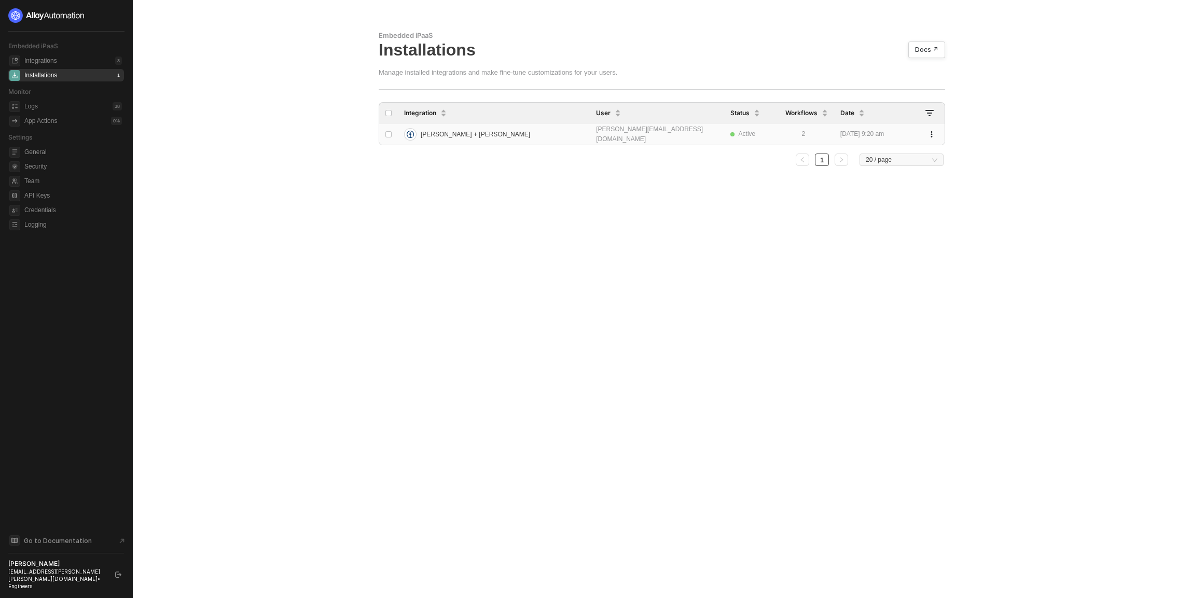
click at [838, 136] on td "04 Sep 2025 9:20 am" at bounding box center [876, 134] width 85 height 21
click at [854, 231] on div "Embedded iPaaS Installations Docs ↗ Manage installed integrations and make fine…" at bounding box center [661, 299] width 591 height 598
click at [280, 147] on main "Embedded iPaaS Installations Docs ↗ Manage installed integrations and make fine…" at bounding box center [595, 299] width 1191 height 598
click at [90, 59] on div "Integrations 3" at bounding box center [73, 60] width 98 height 12
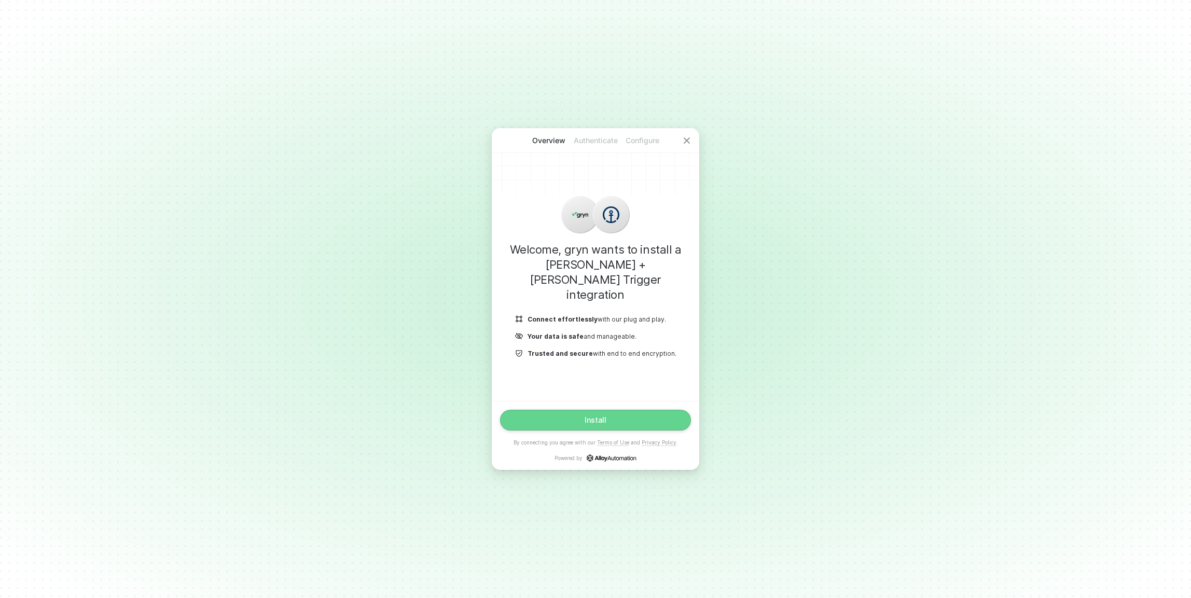
click at [596, 418] on div "Install" at bounding box center [596, 420] width 22 height 8
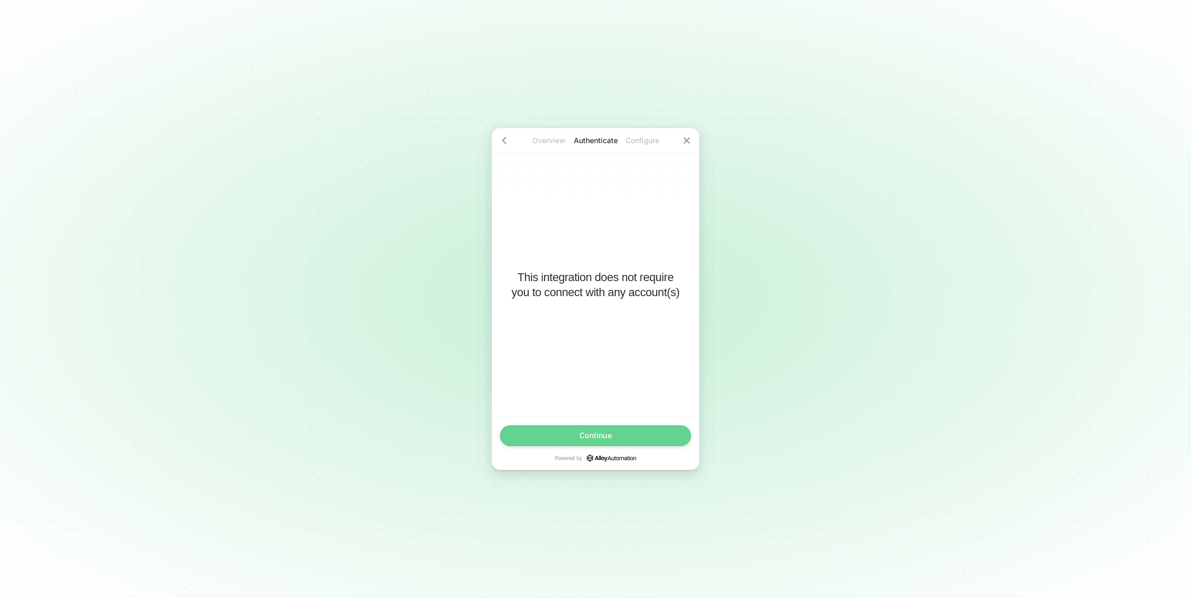
click at [616, 436] on button "Continue" at bounding box center [595, 435] width 191 height 21
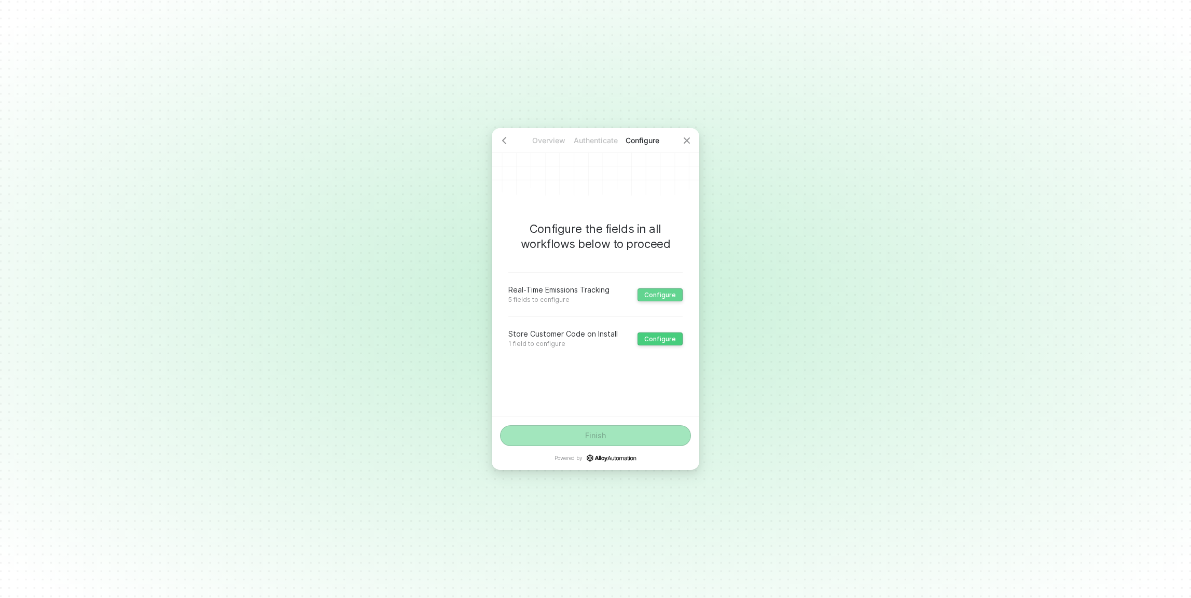
click at [672, 305] on div "Real-Time Emissions Tracking 5 fields to configure Configure" at bounding box center [595, 294] width 174 height 44
click at [668, 296] on div "Configure" at bounding box center [660, 295] width 32 height 8
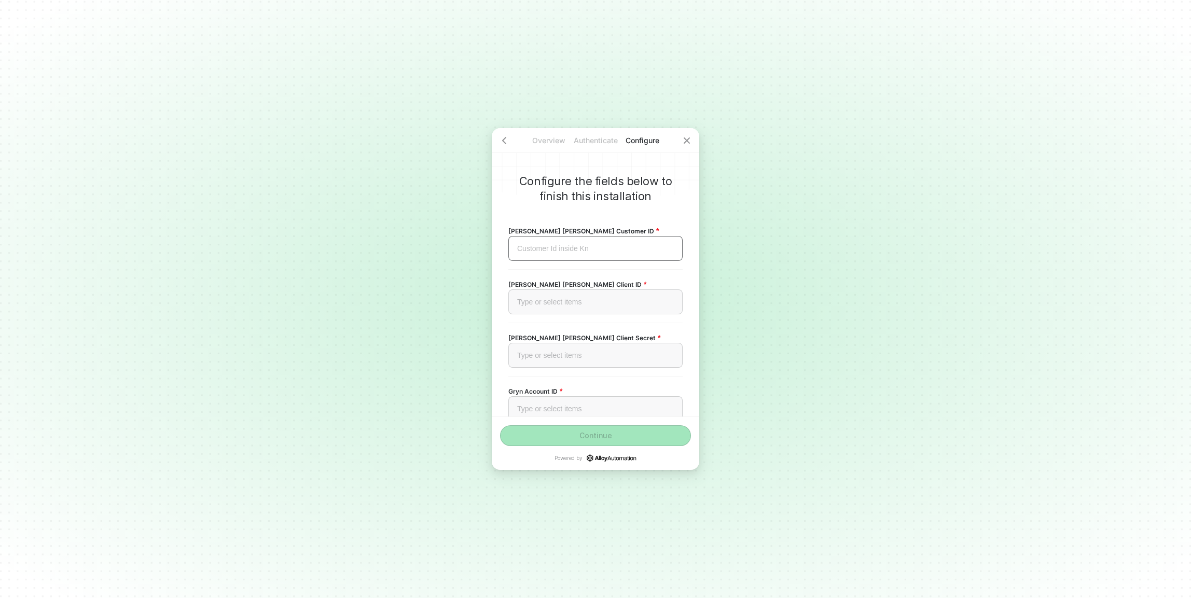
click at [607, 250] on div "Customer Id inside Kn ﻿" at bounding box center [595, 248] width 157 height 9
click at [526, 242] on div "Customer Id inside Kn ﻿" at bounding box center [595, 248] width 174 height 25
click at [679, 215] on div "Kuhne Nagel Customer ID Customer Id inside Kn ﻿ Etd 2023-12-22T08:00:00Z Self h…" at bounding box center [595, 343] width 174 height 279
click at [650, 254] on div "Customer Id inside Kn ﻿" at bounding box center [595, 248] width 174 height 25
click at [667, 209] on div "Kuhne Nagel Customer ID DESTI02 Etd 2023-12-22T08:00:00Z Self http://knlogin.ku…" at bounding box center [595, 343] width 174 height 279
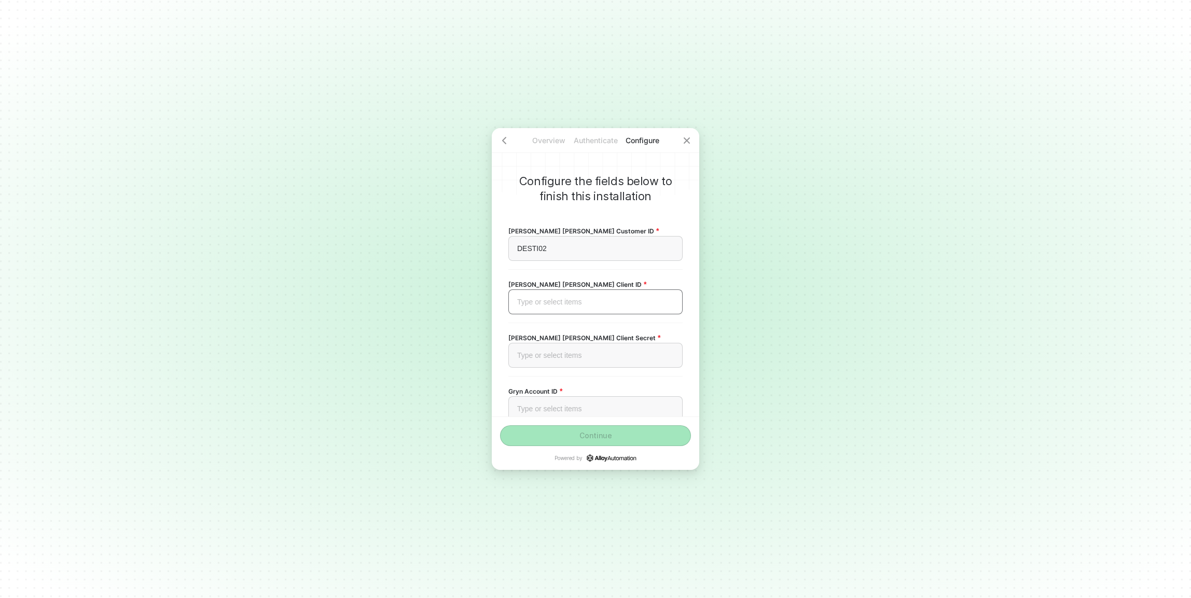
click at [574, 309] on div "Type or select items ﻿" at bounding box center [595, 301] width 174 height 25
click at [454, 355] on div "Overview Authenticate Configure Configure the fields below to finish this insta…" at bounding box center [595, 299] width 1191 height 598
click at [546, 350] on div "Type or select items ﻿" at bounding box center [595, 355] width 174 height 25
click at [654, 400] on div "Type or select items ﻿" at bounding box center [595, 408] width 174 height 25
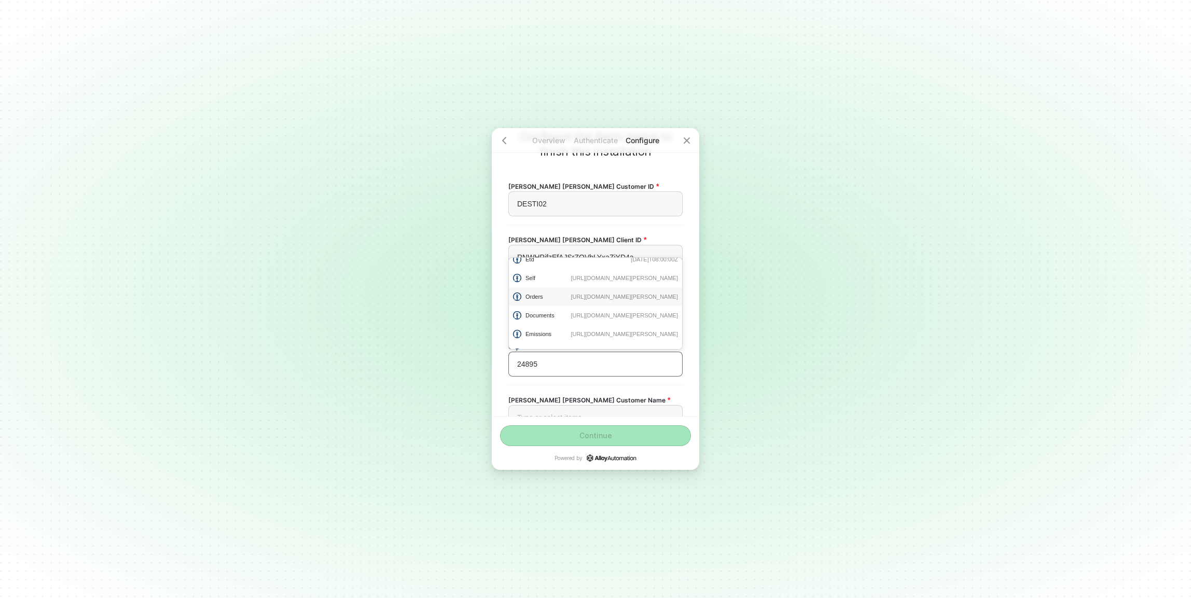
scroll to position [87, 0]
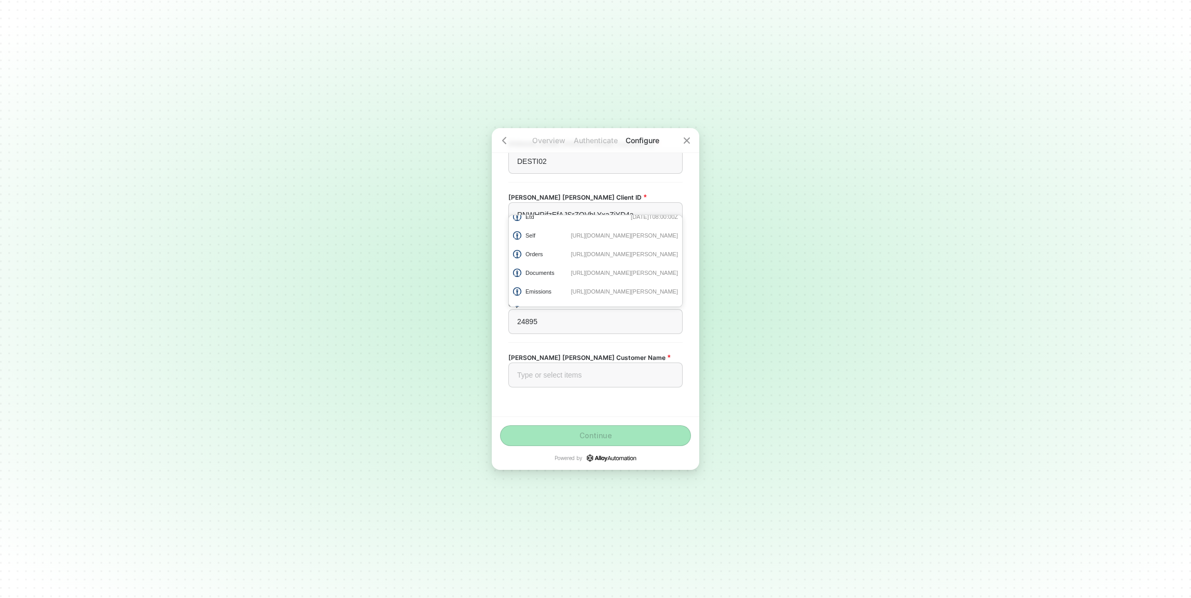
click at [685, 348] on div "Configure the fields below to finish this installation Kuhne Nagel Customer ID …" at bounding box center [595, 272] width 207 height 288
click at [622, 373] on div "Type or select items ﻿" at bounding box center [595, 375] width 157 height 9
click at [581, 165] on div "DESTI02" at bounding box center [595, 161] width 157 height 9
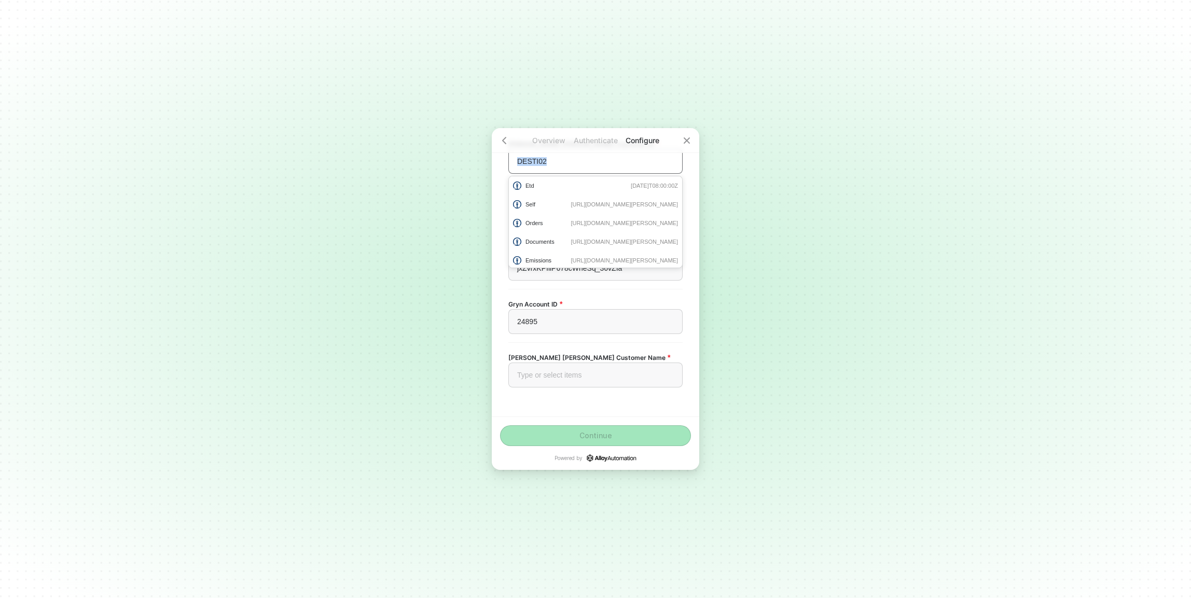
copy span "DESTI02"
click at [691, 334] on div "Configure the fields below to finish this installation Kuhne Nagel Customer ID …" at bounding box center [595, 272] width 207 height 288
click at [617, 378] on div "Type or select items ﻿" at bounding box center [595, 375] width 157 height 9
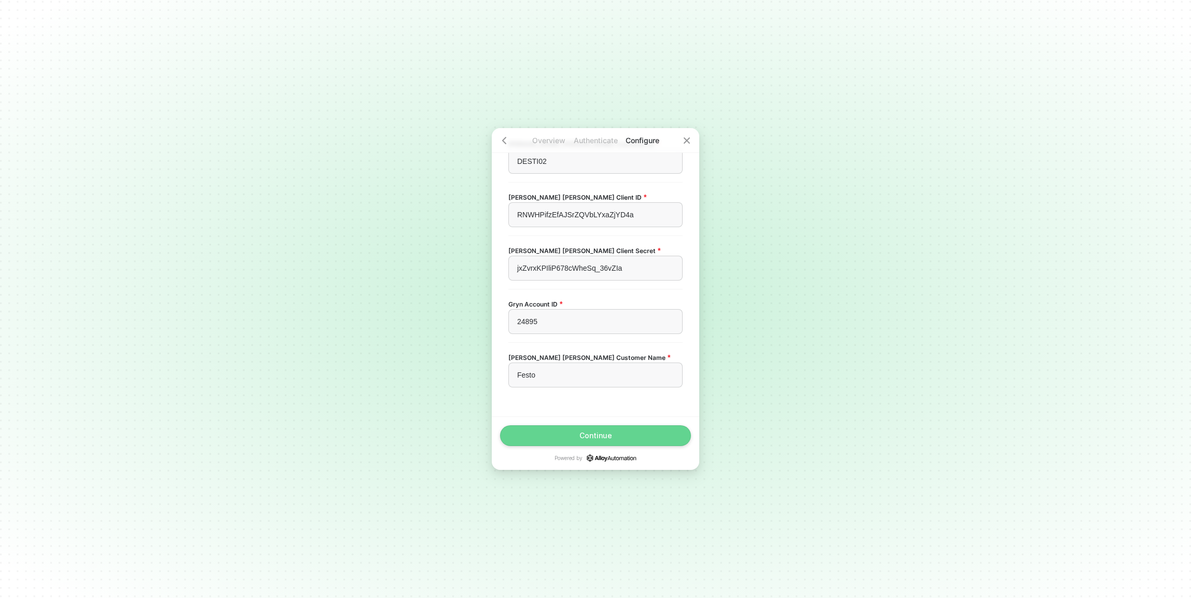
click at [614, 438] on button "Continue" at bounding box center [595, 435] width 191 height 21
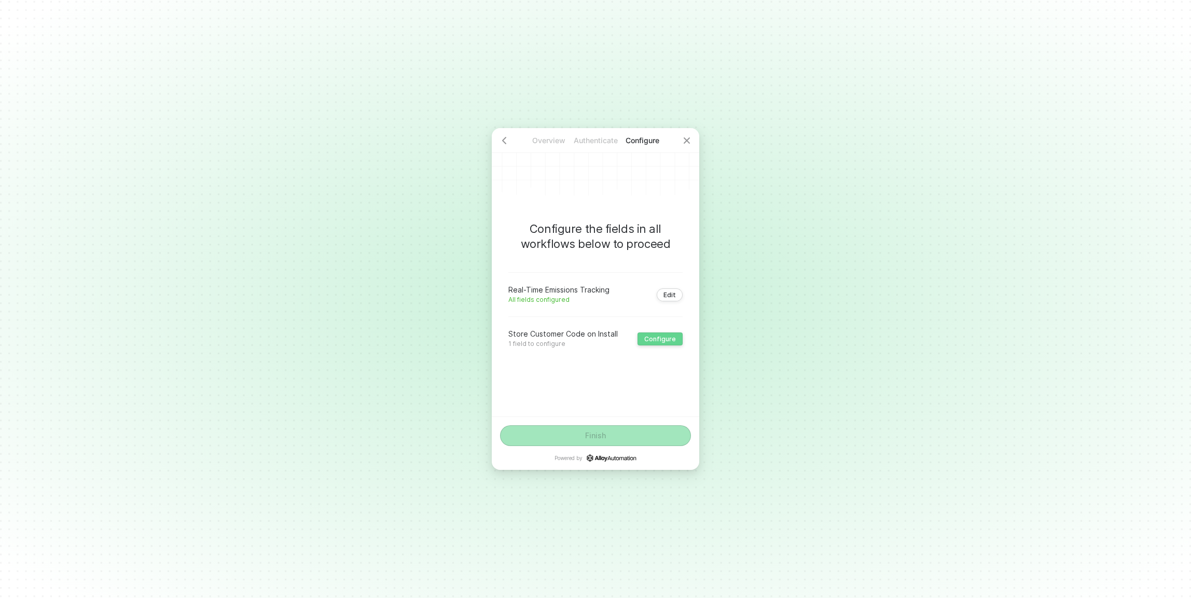
click at [657, 336] on div "Configure" at bounding box center [660, 339] width 32 height 8
click at [652, 297] on div "Example: AMSHP38 ﻿" at bounding box center [595, 296] width 157 height 9
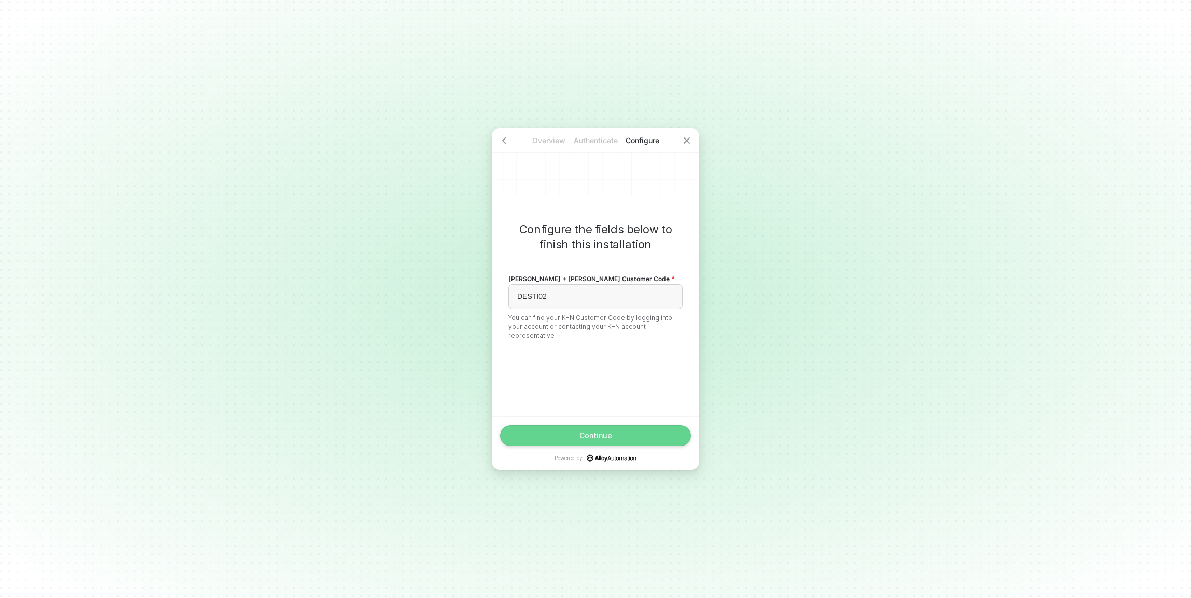
click at [640, 430] on button "Continue" at bounding box center [595, 435] width 191 height 21
click at [669, 430] on button "Finish" at bounding box center [595, 435] width 191 height 21
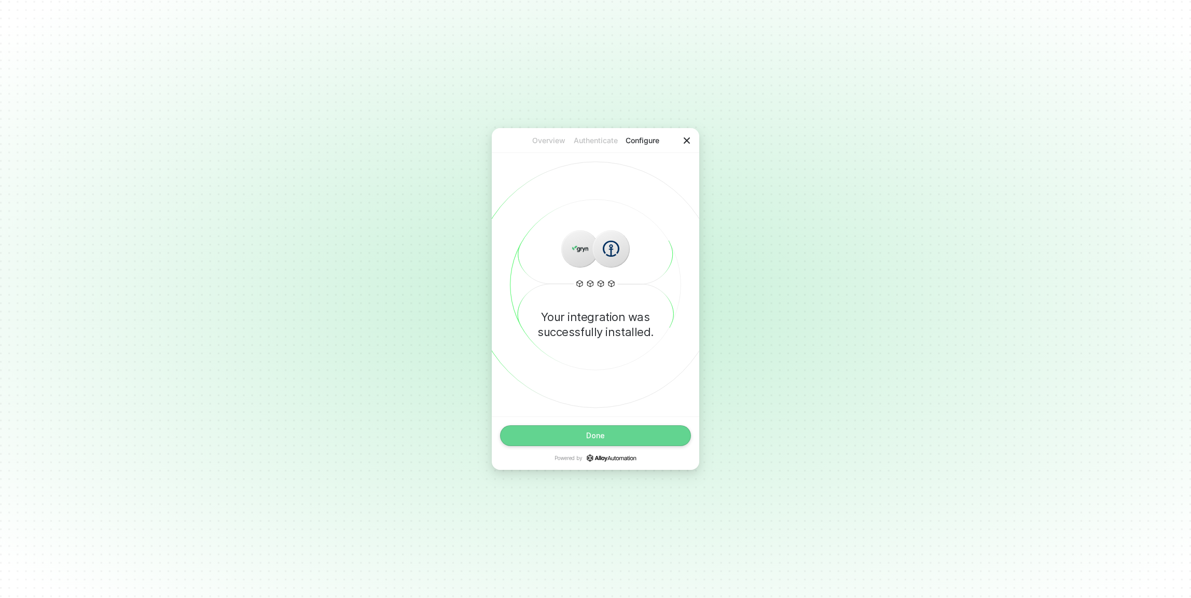
click at [691, 140] on div at bounding box center [686, 140] width 25 height 25
click at [612, 432] on button "Done" at bounding box center [595, 435] width 191 height 21
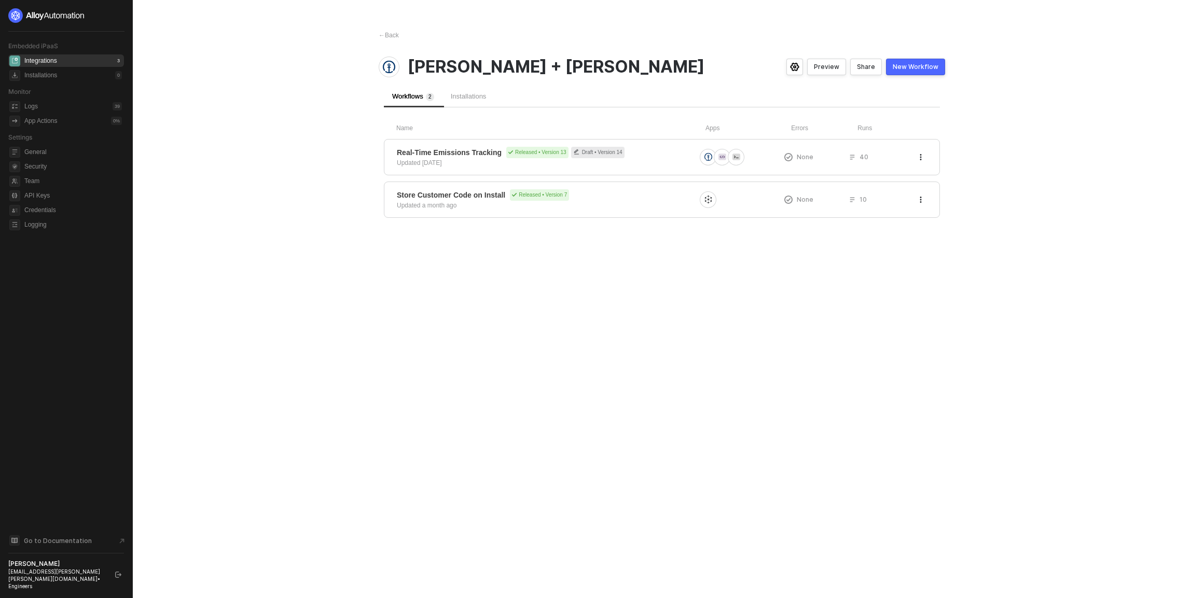
click at [225, 254] on main "← Back [PERSON_NAME] + [PERSON_NAME] Preview Share New Workflow Workflows 2 Ins…" at bounding box center [595, 299] width 1191 height 598
